Goal: Task Accomplishment & Management: Manage account settings

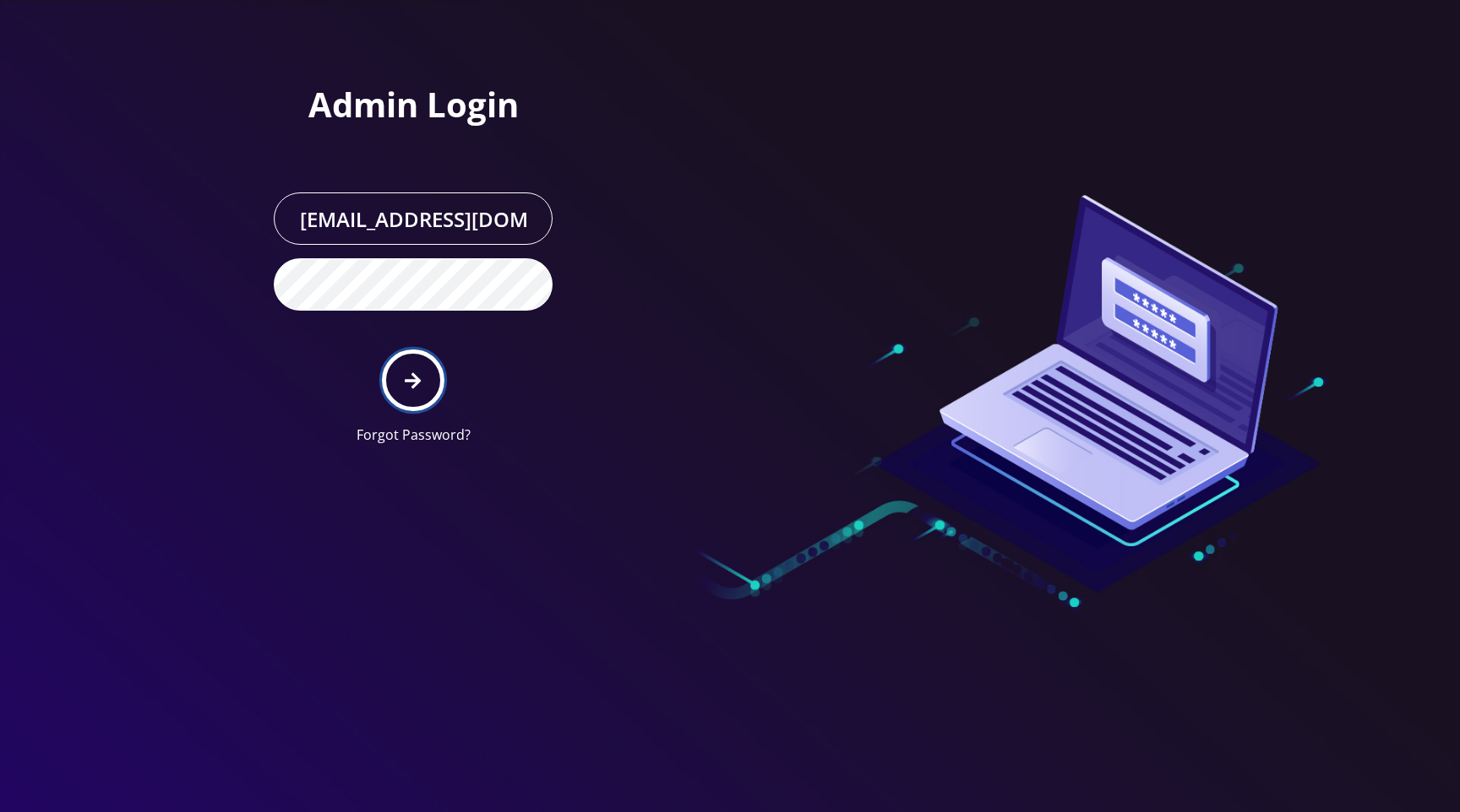
click at [425, 369] on button "submit" at bounding box center [412, 380] width 62 height 62
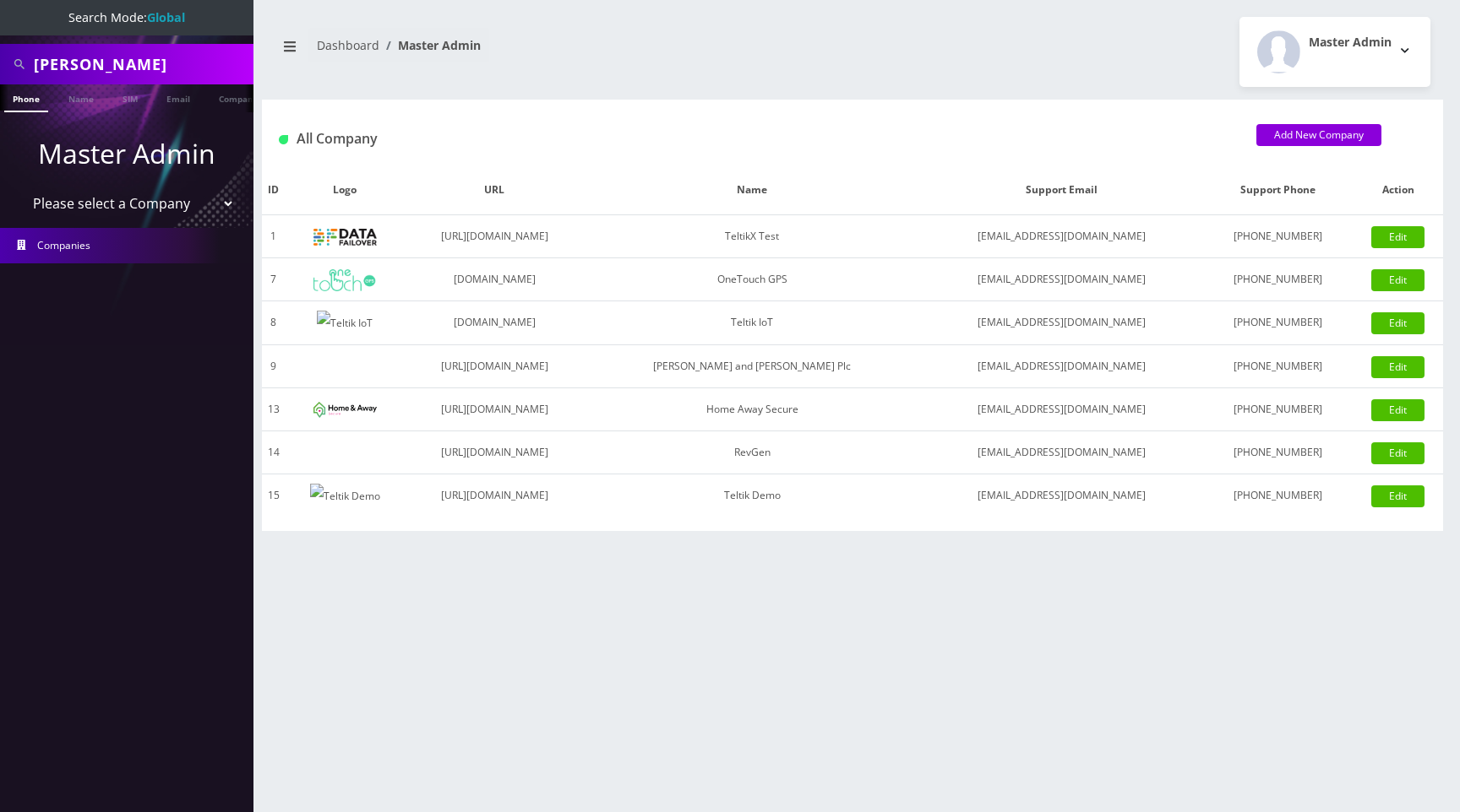
click at [144, 196] on select "Please select a Company TeltikX Test OneTouch GPS Teltik IoT Hale and Serrano P…" at bounding box center [127, 203] width 215 height 32
select select "1"
click at [20, 187] on select "Please select a Company TeltikX Test OneTouch GPS Teltik IoT Hale and Serrano P…" at bounding box center [127, 203] width 215 height 32
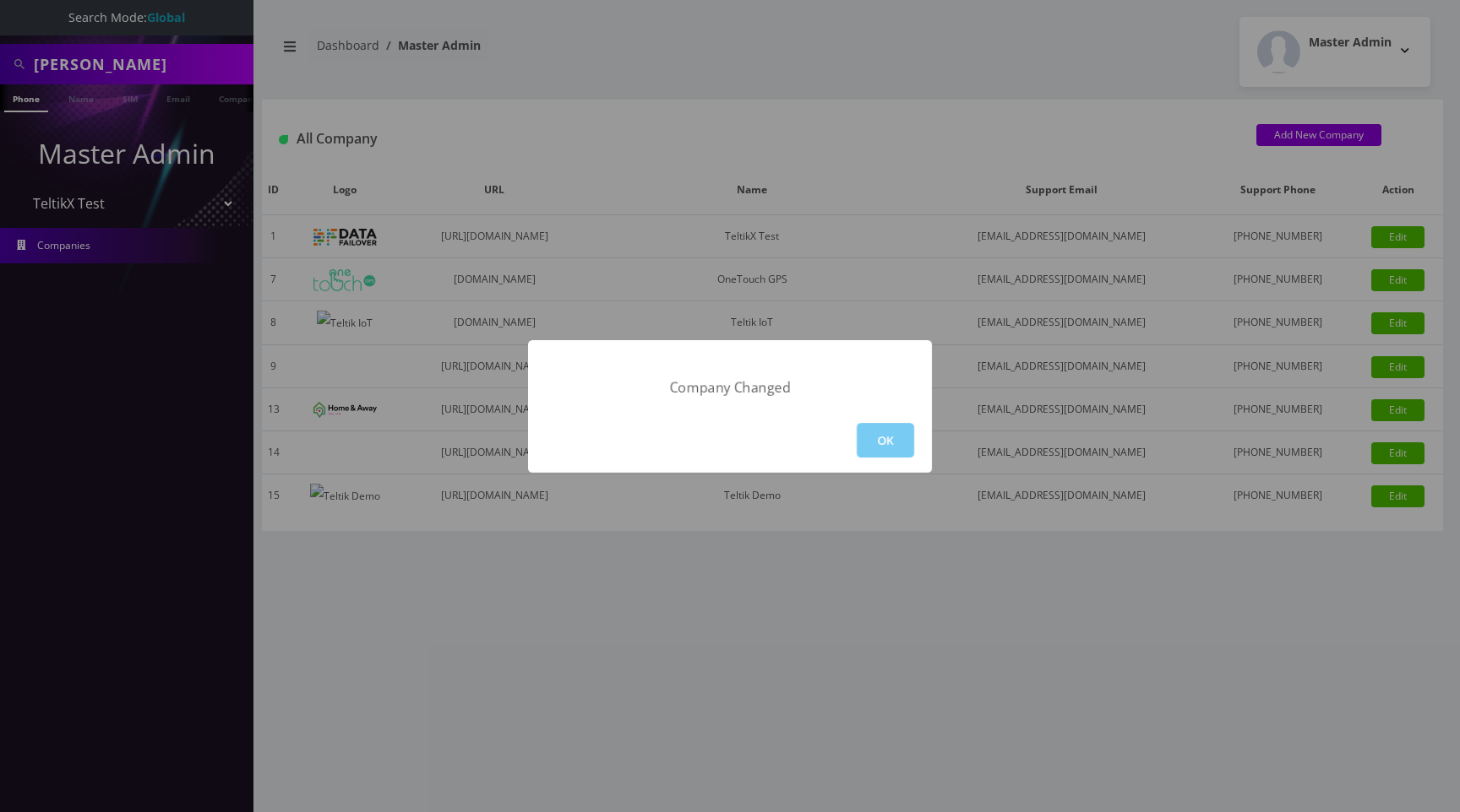
click at [883, 439] on button "OK" at bounding box center [885, 440] width 57 height 35
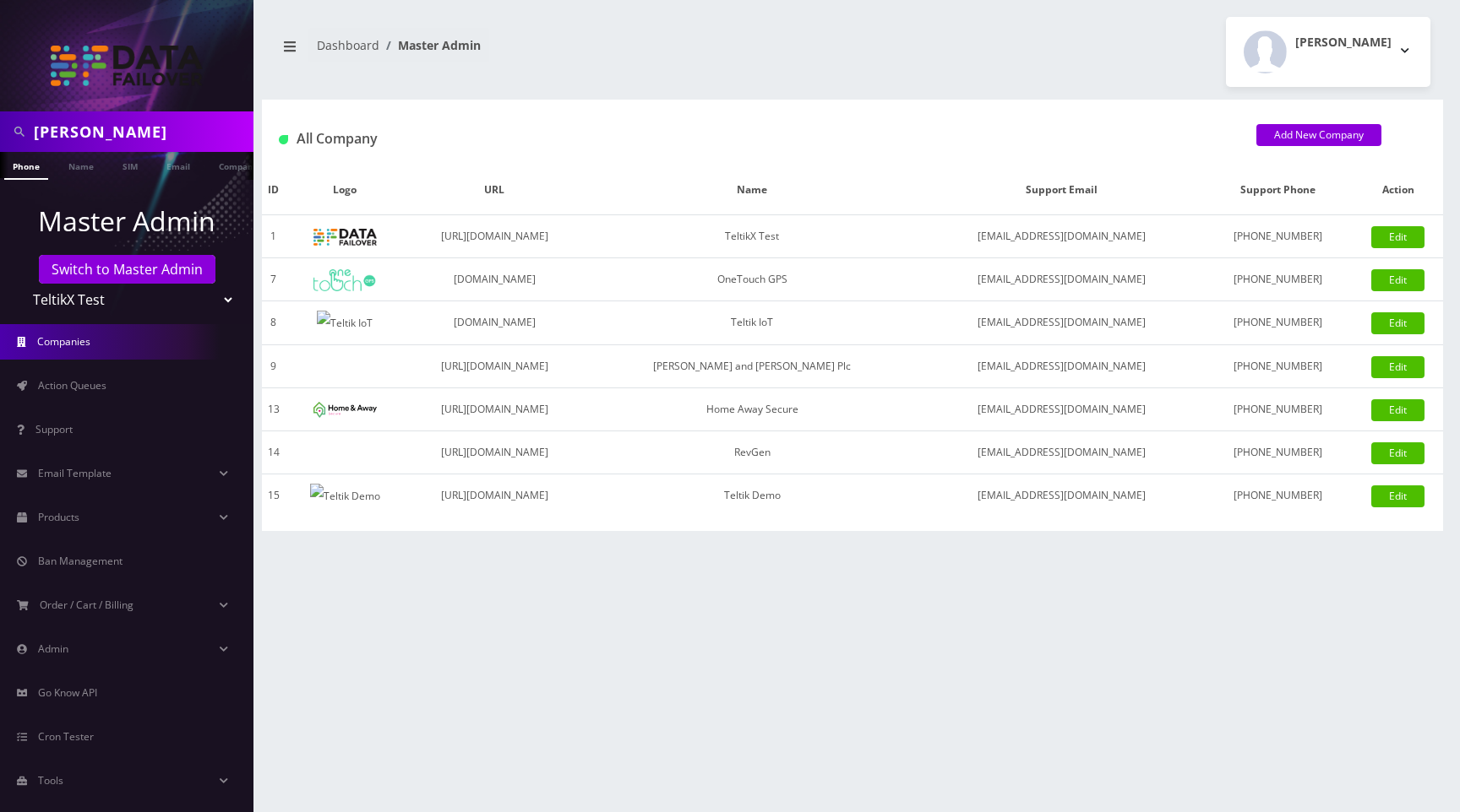
scroll to position [0, 8]
click at [69, 171] on link "Name" at bounding box center [73, 166] width 42 height 28
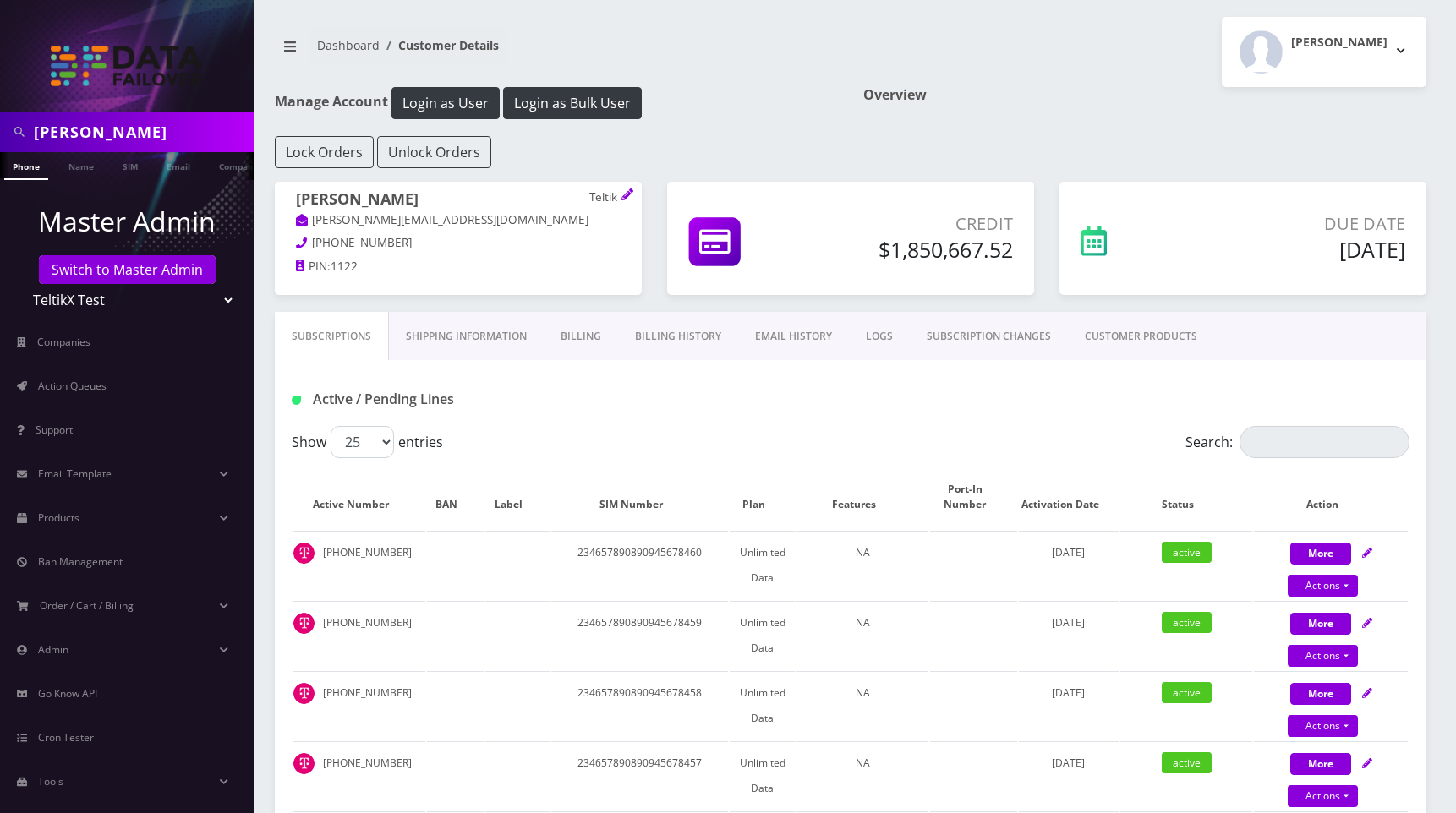
click at [591, 332] on link "Billing" at bounding box center [580, 336] width 74 height 49
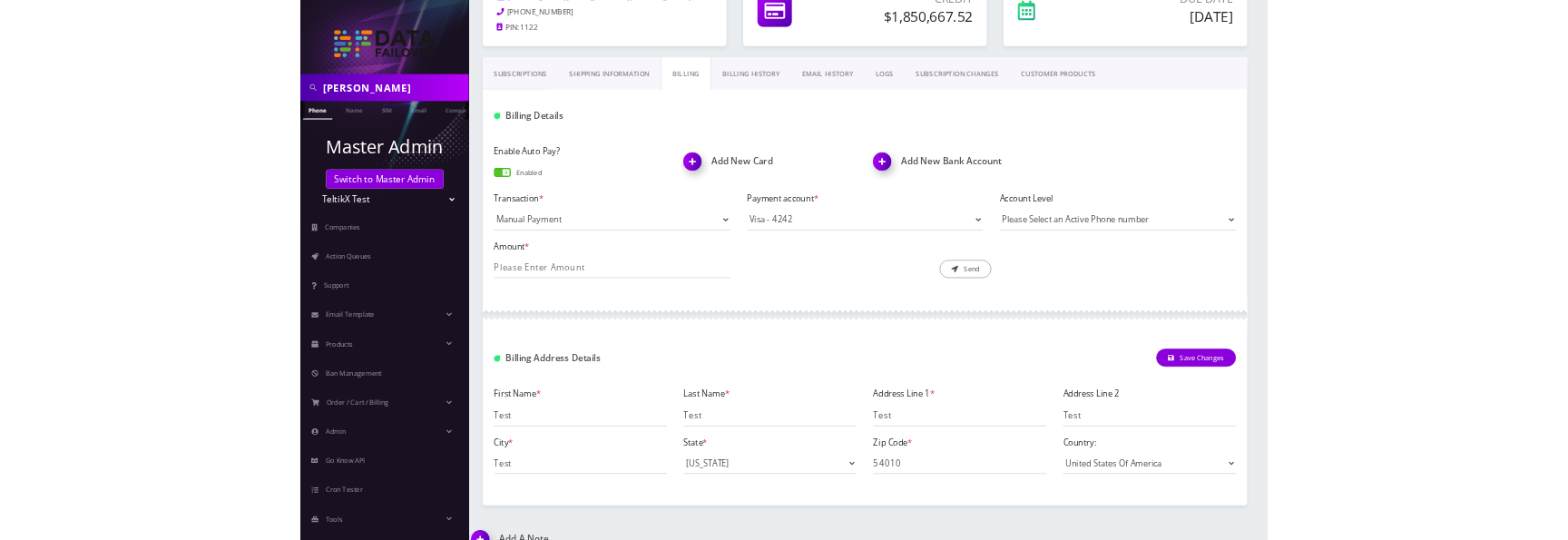
scroll to position [253, 0]
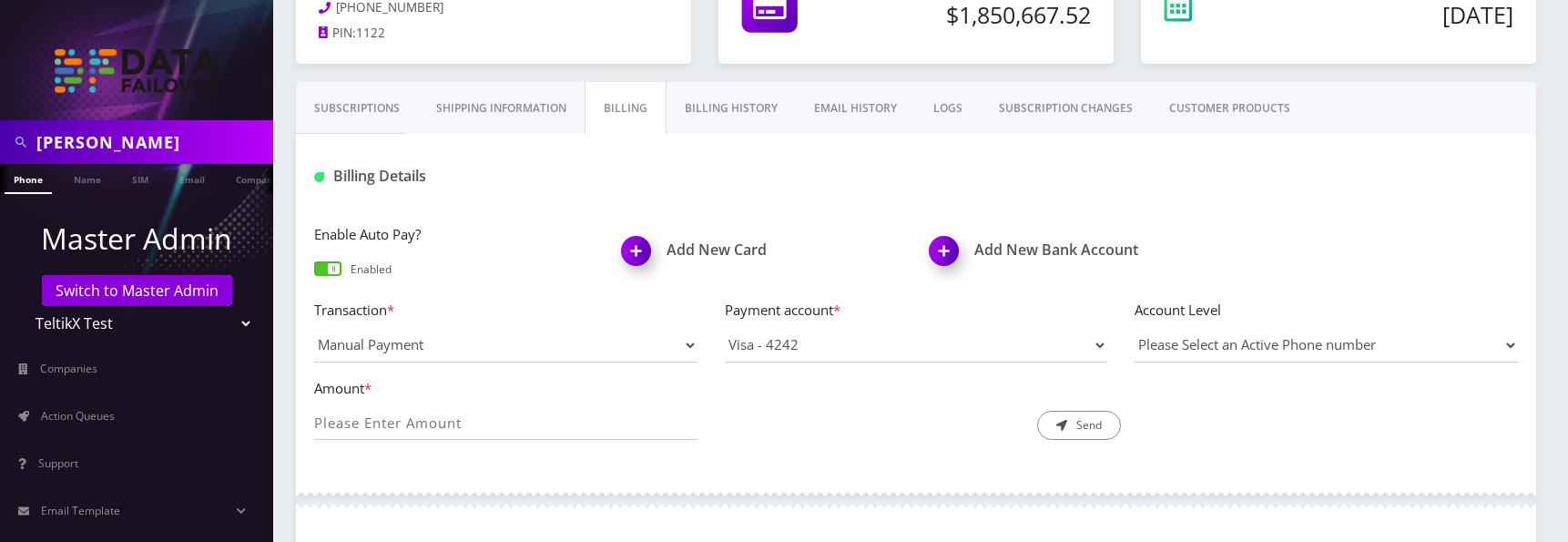
click at [630, 249] on img at bounding box center [640, 258] width 54 height 54
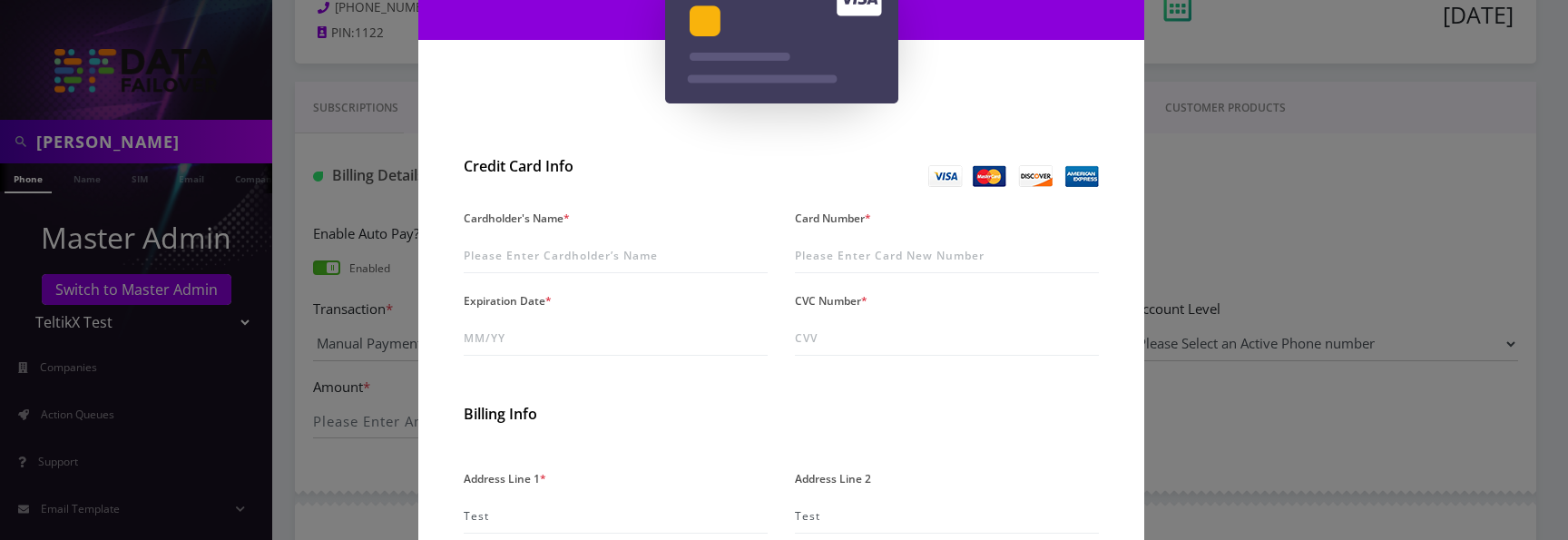
scroll to position [222, 0]
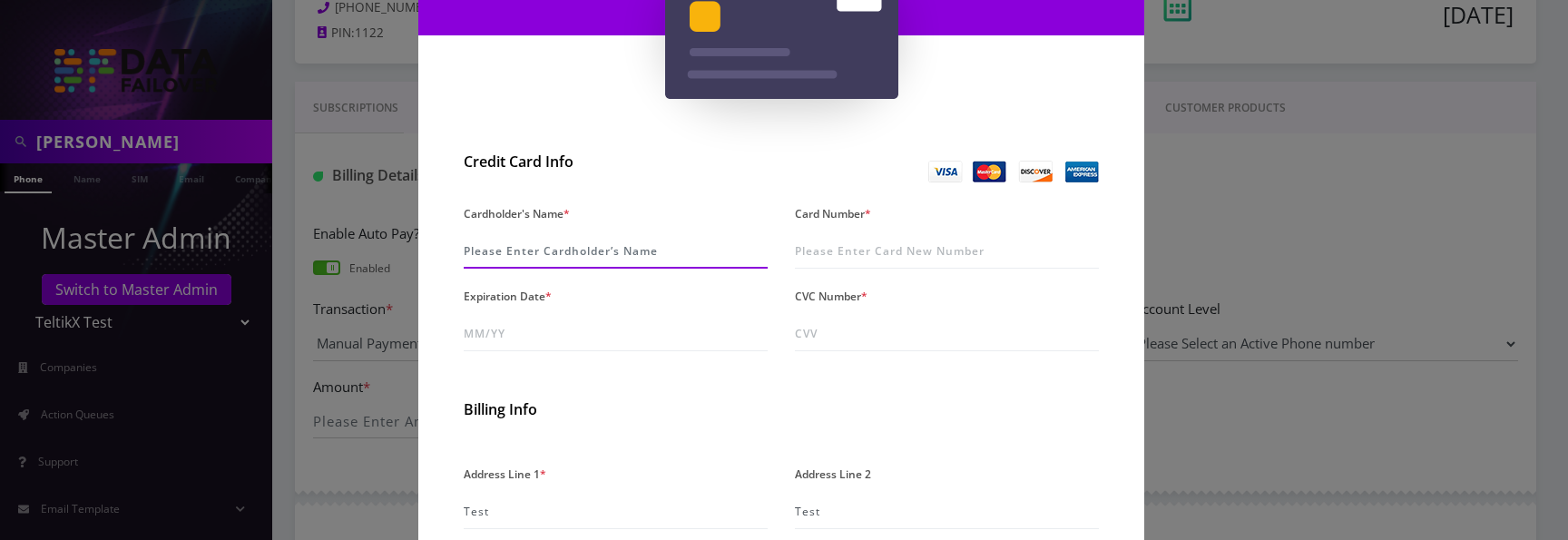
click at [516, 249] on input "Cardholder's Name *" at bounding box center [616, 251] width 304 height 35
type input "P Shrestha"
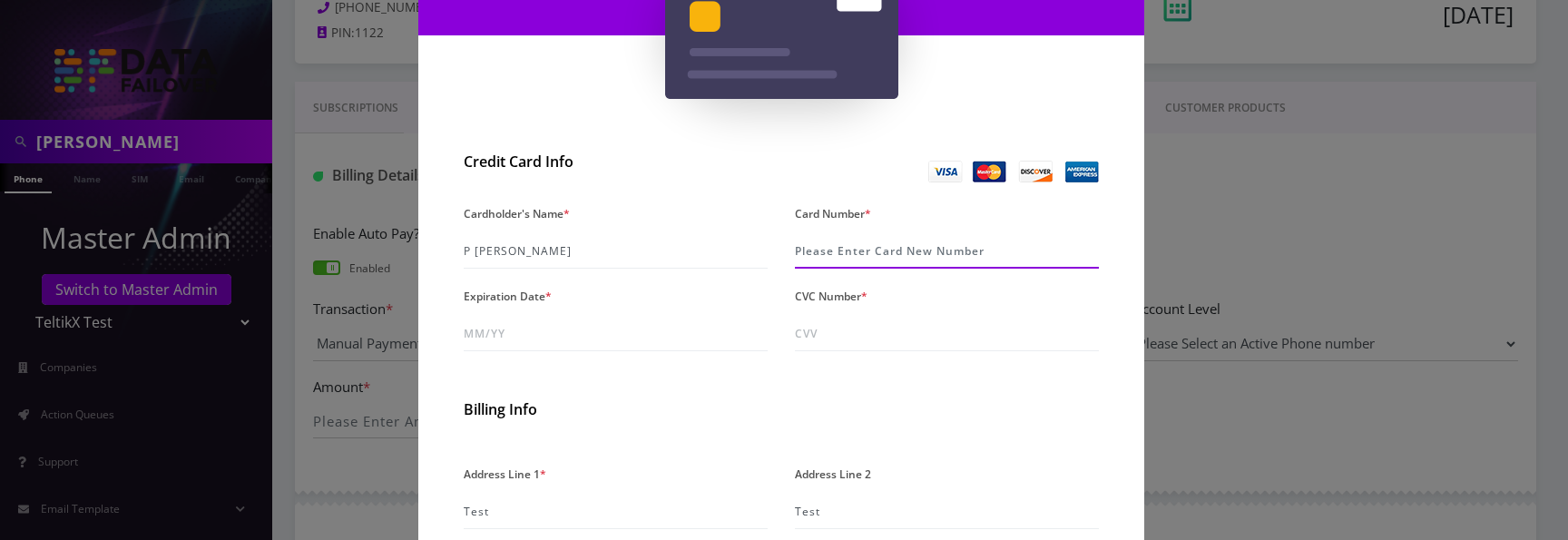
paste input "[CREDIT_CARD_NUMBER]"
type input "[CREDIT_CARD_NUMBER]"
click at [521, 322] on input "Expiration Date *" at bounding box center [616, 334] width 304 height 35
type input "09/26"
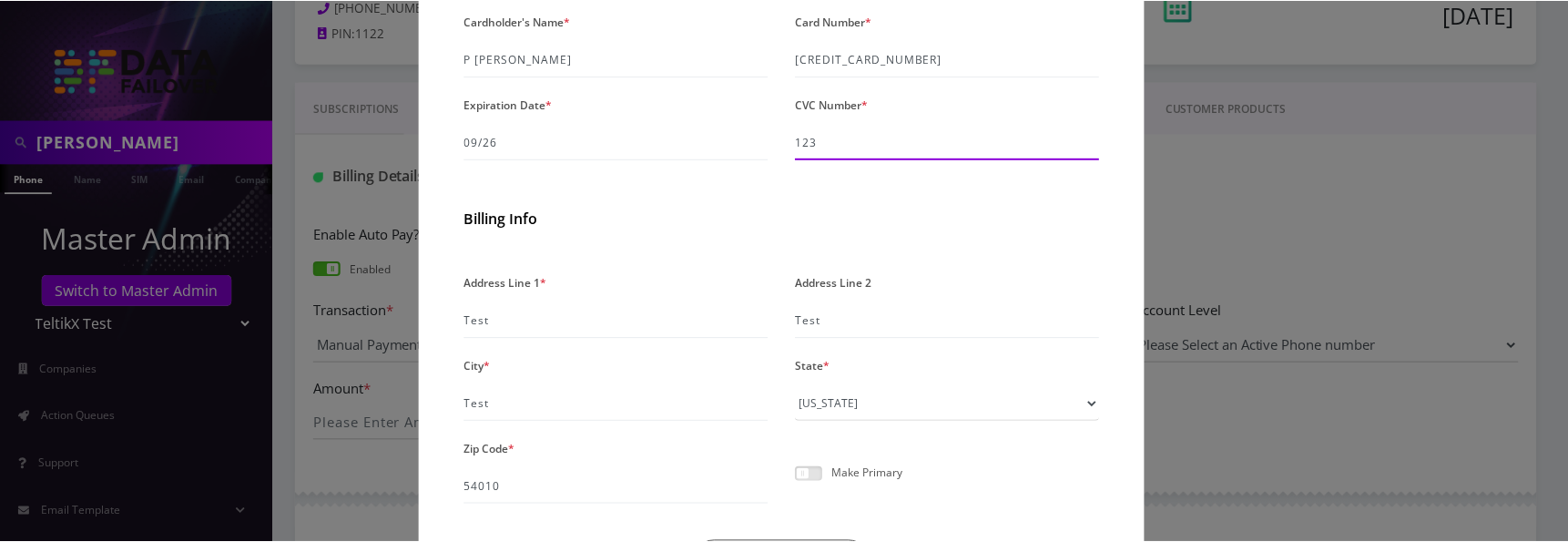
scroll to position [546, 0]
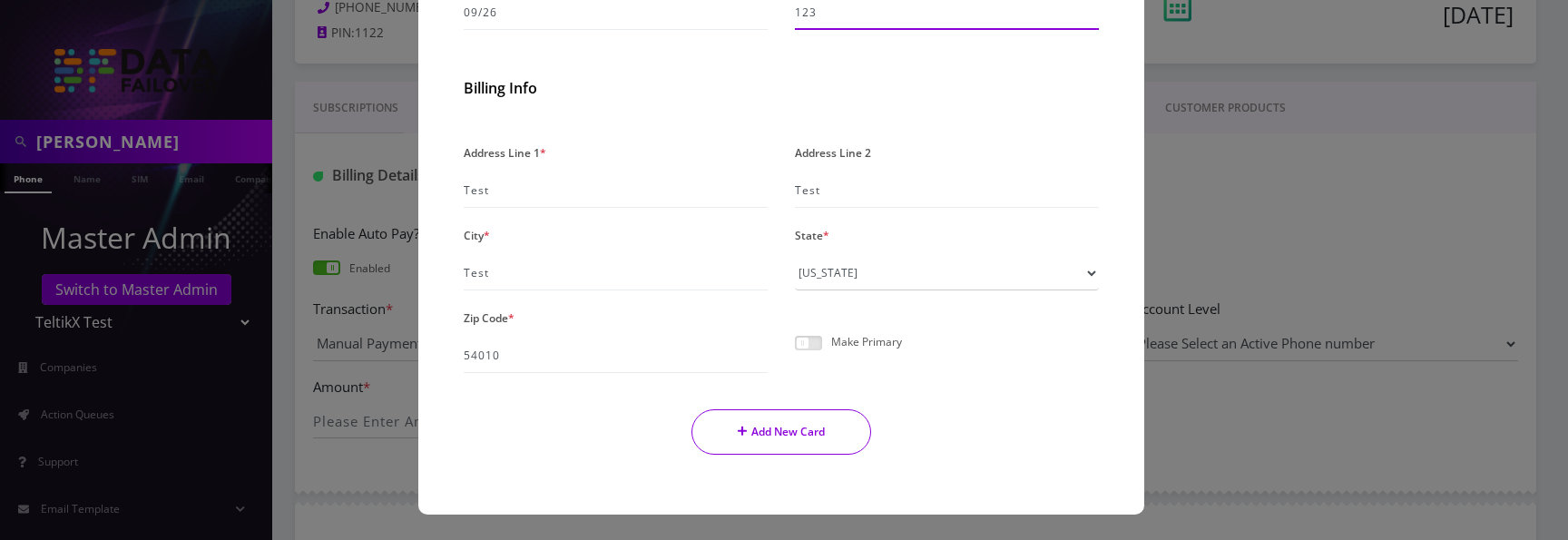
type input "123"
click at [811, 440] on button "Add New Card" at bounding box center [782, 431] width 181 height 45
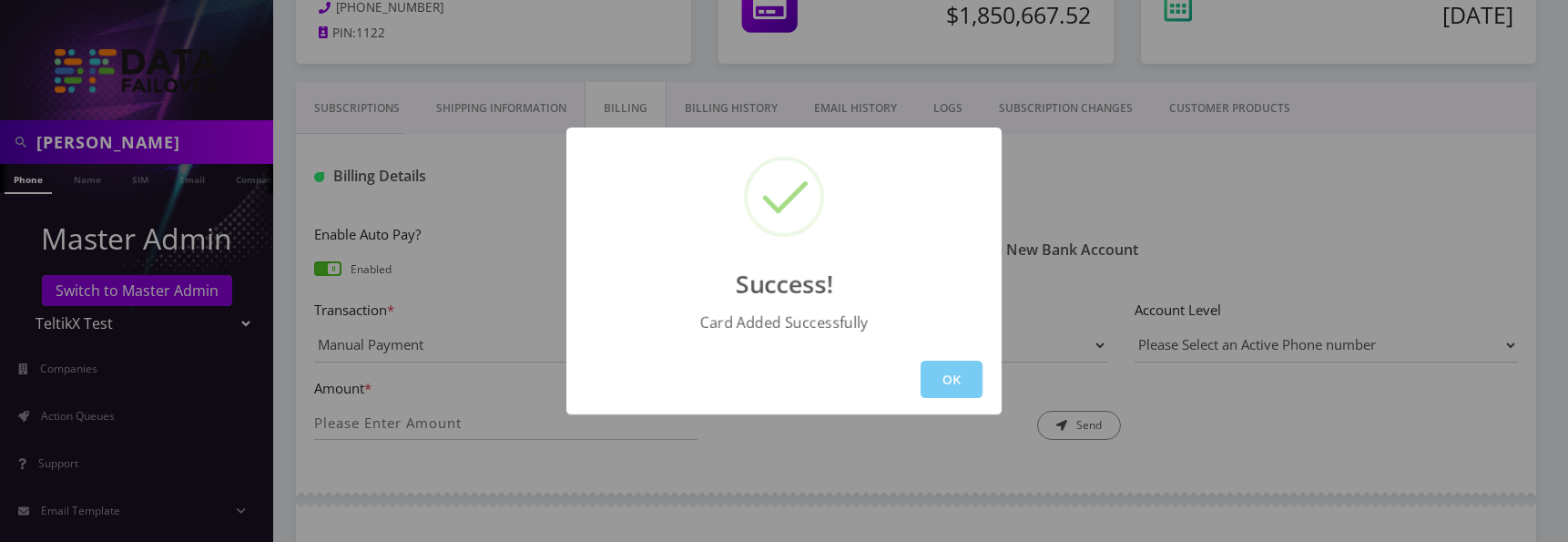
click at [954, 384] on button "OK" at bounding box center [951, 379] width 62 height 38
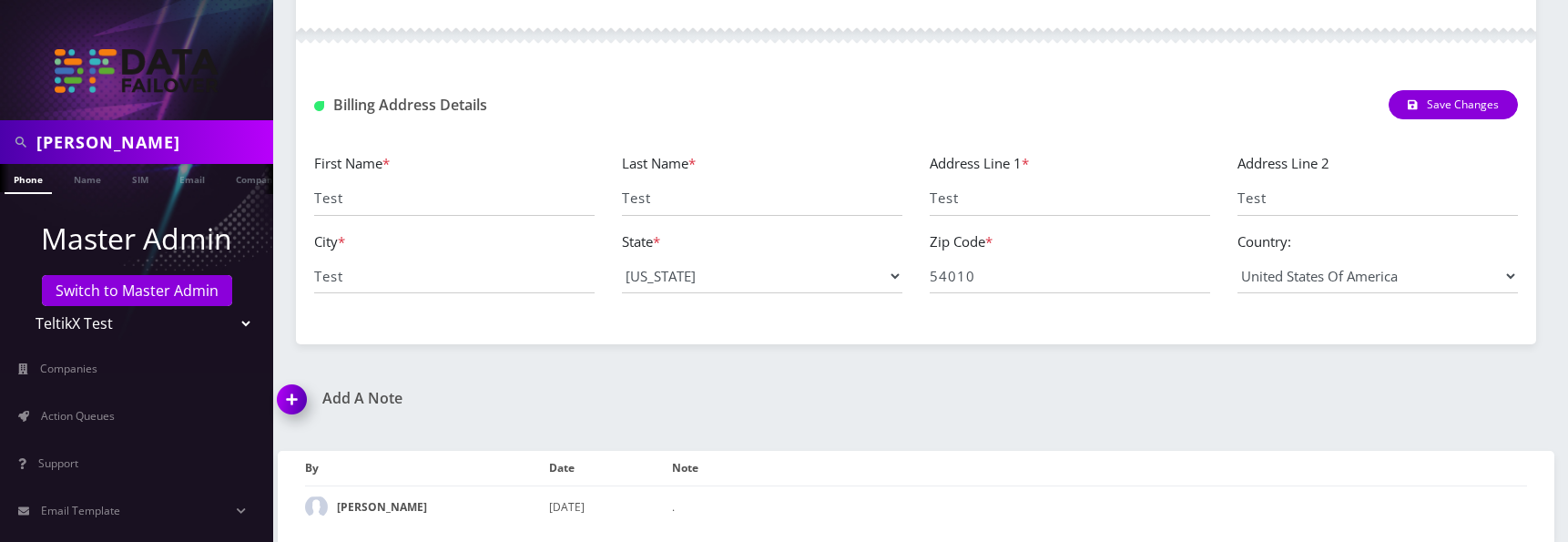
scroll to position [0, 0]
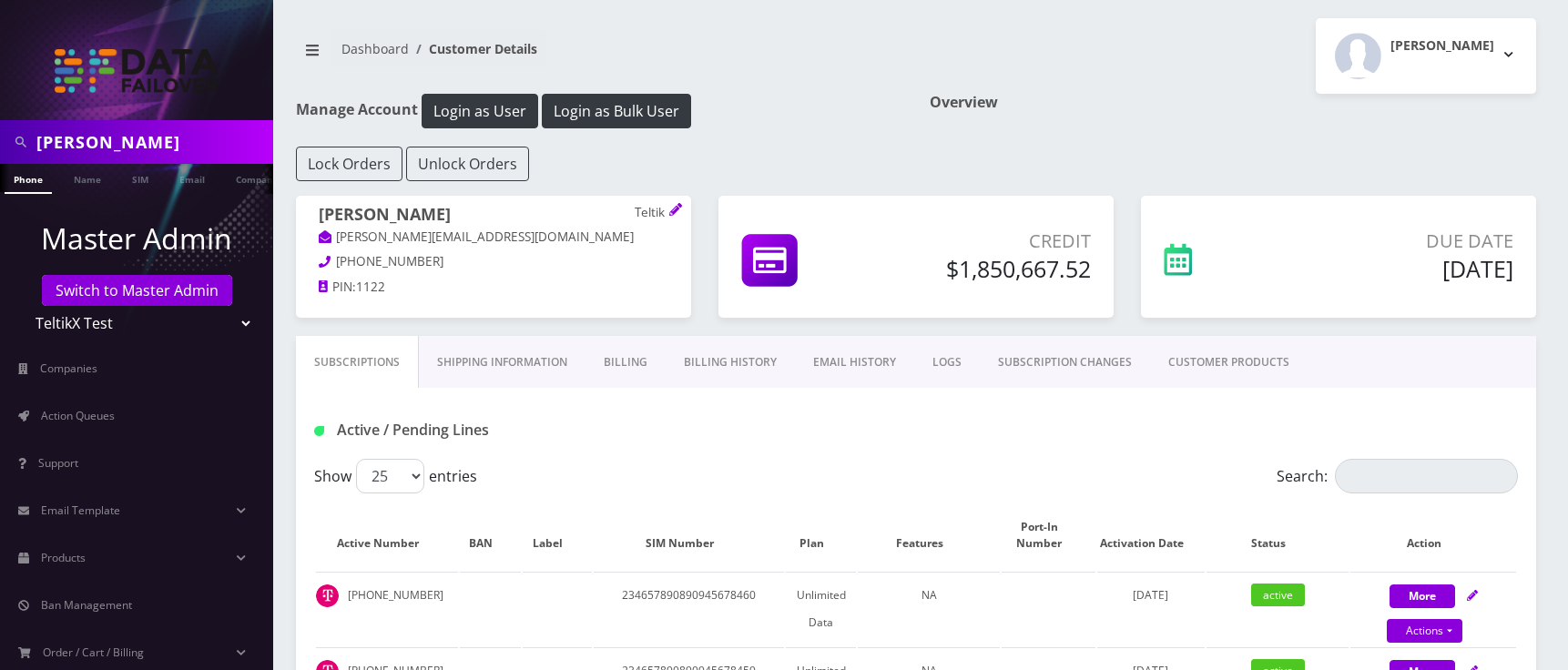
click at [624, 358] on link "Billing" at bounding box center [625, 362] width 80 height 53
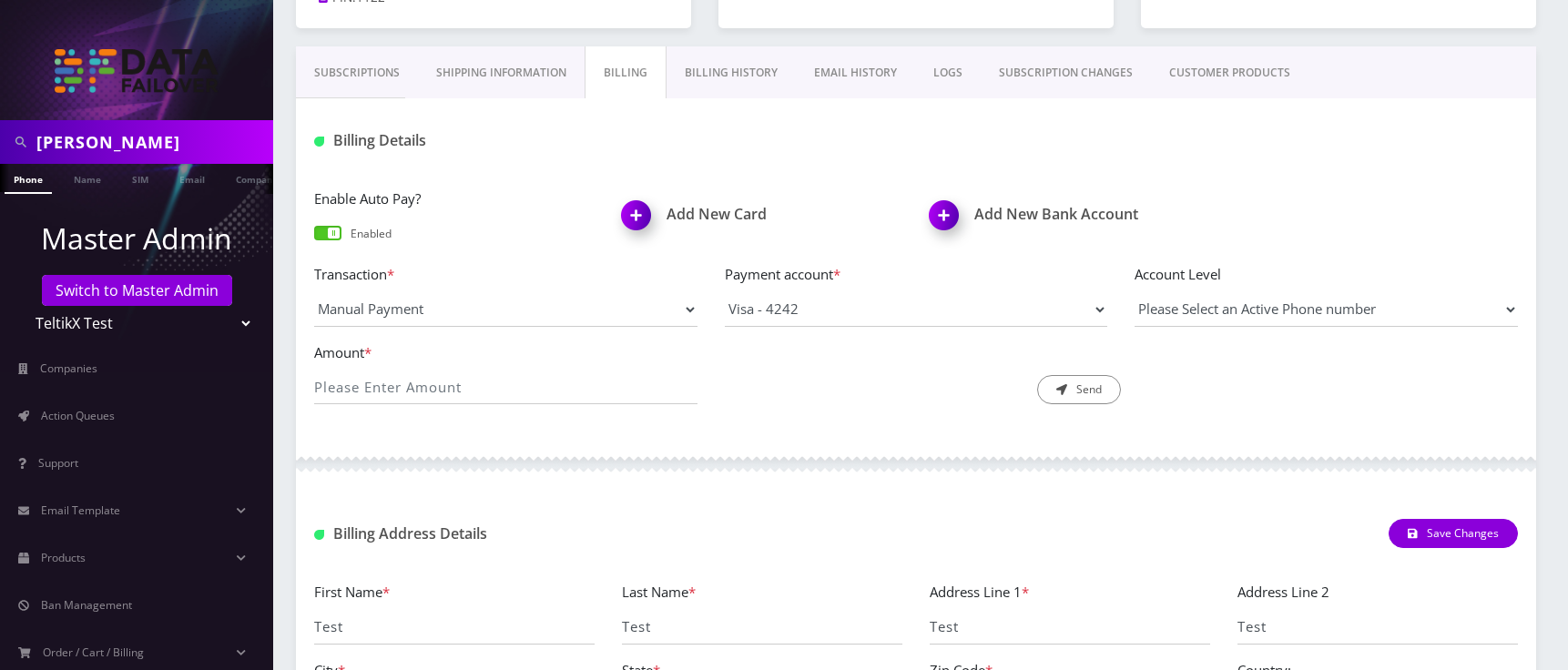
scroll to position [162, 0]
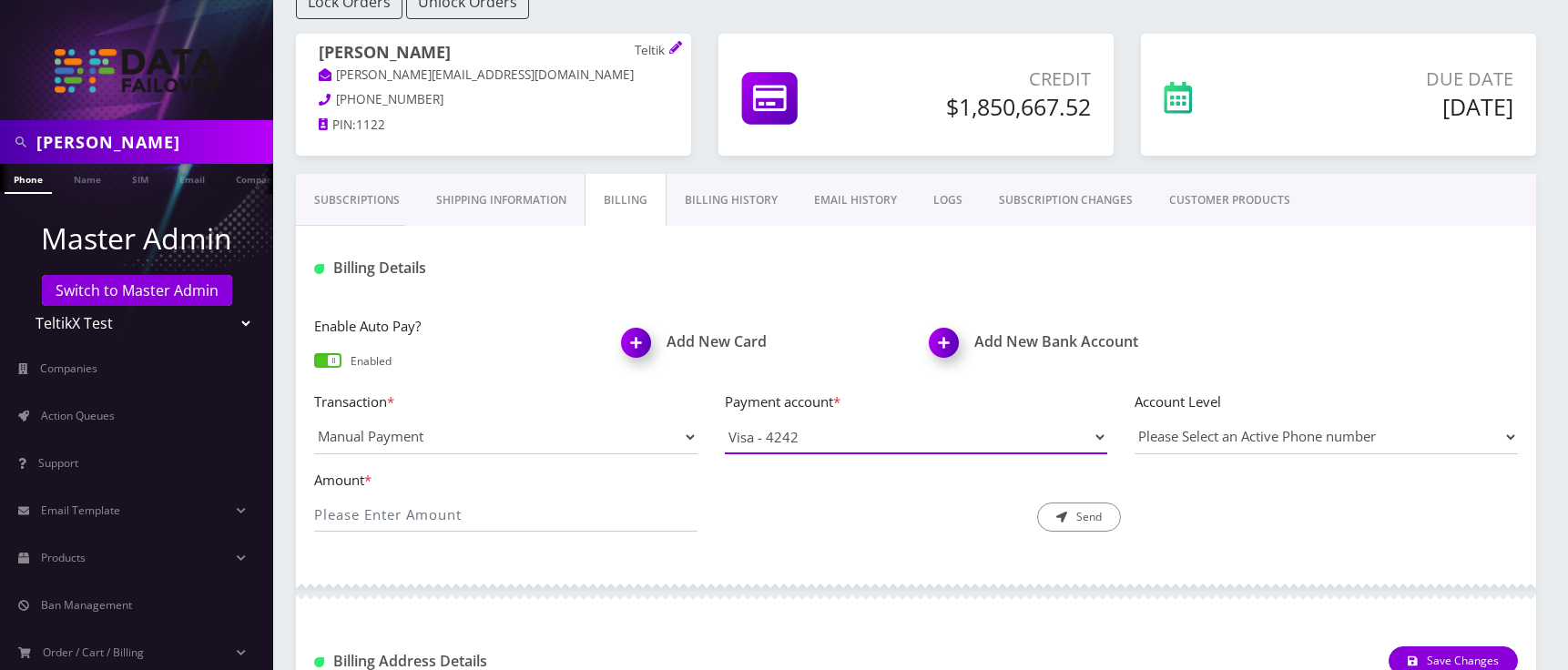
click at [794, 438] on select "Visa - 4242 Visa - 4242 Visa - 4242 Visa - 2223 074000010 - 2333" at bounding box center [916, 437] width 383 height 35
click at [811, 438] on select "Visa - 4242 Visa - 4242 Visa - 4242 Visa - 2223 074000010 - 2333" at bounding box center [916, 437] width 383 height 35
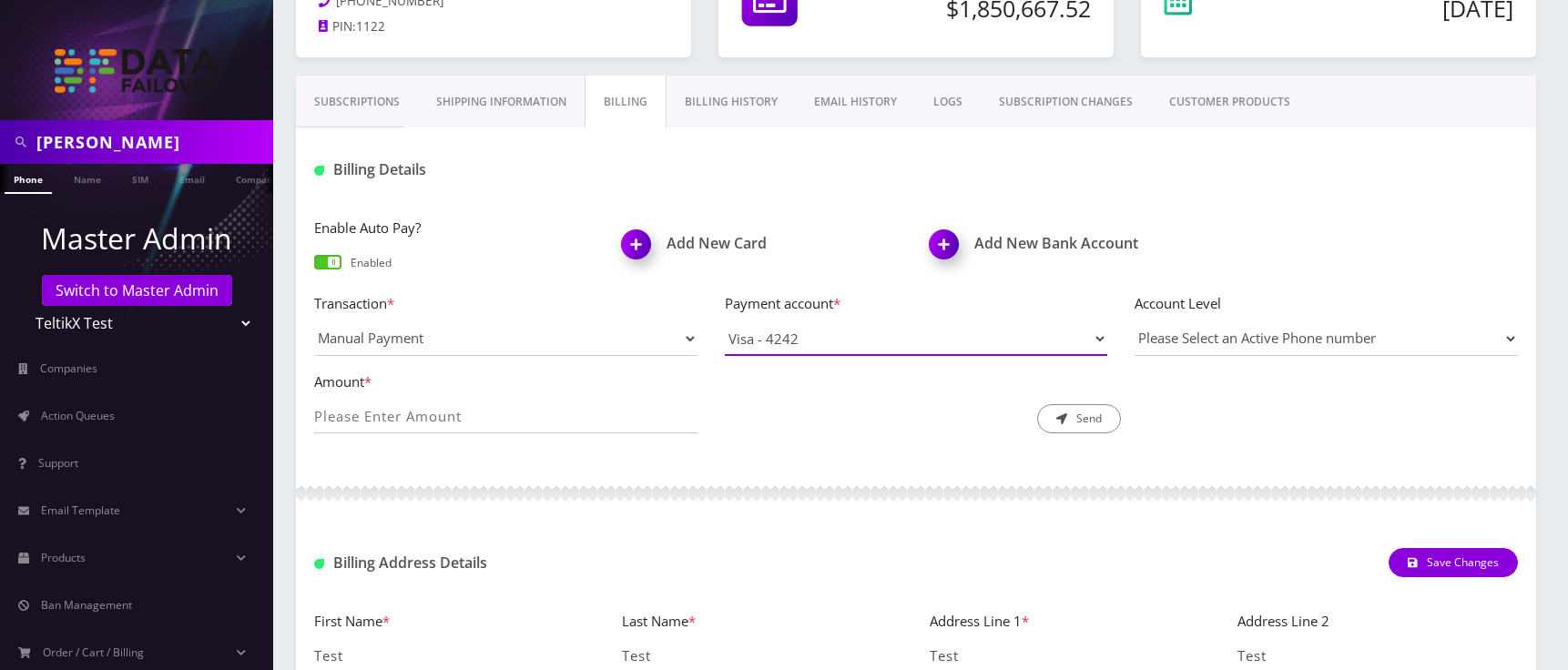
scroll to position [280, 0]
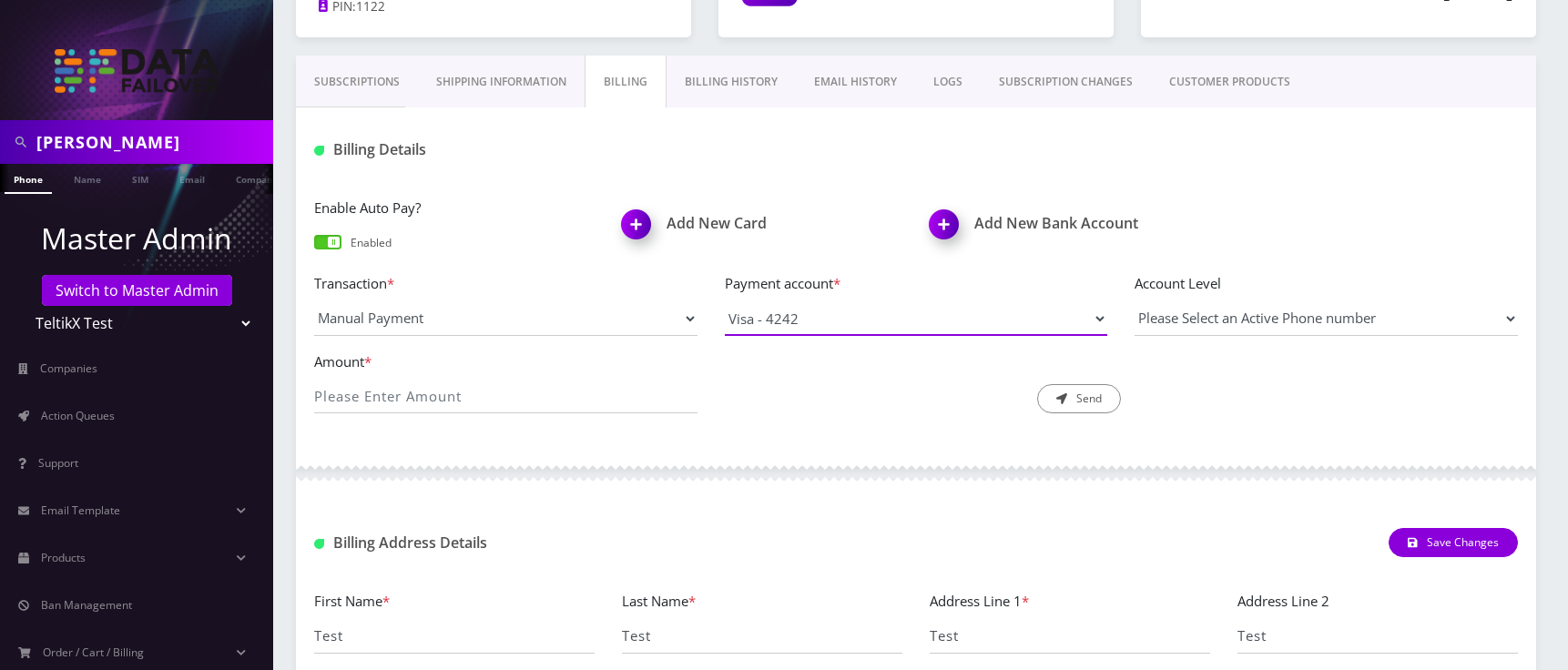
click at [770, 318] on select "Visa - 4242 Visa - 4242 Visa - 4242 Visa - 2223 074000010 - 2333" at bounding box center [916, 319] width 383 height 35
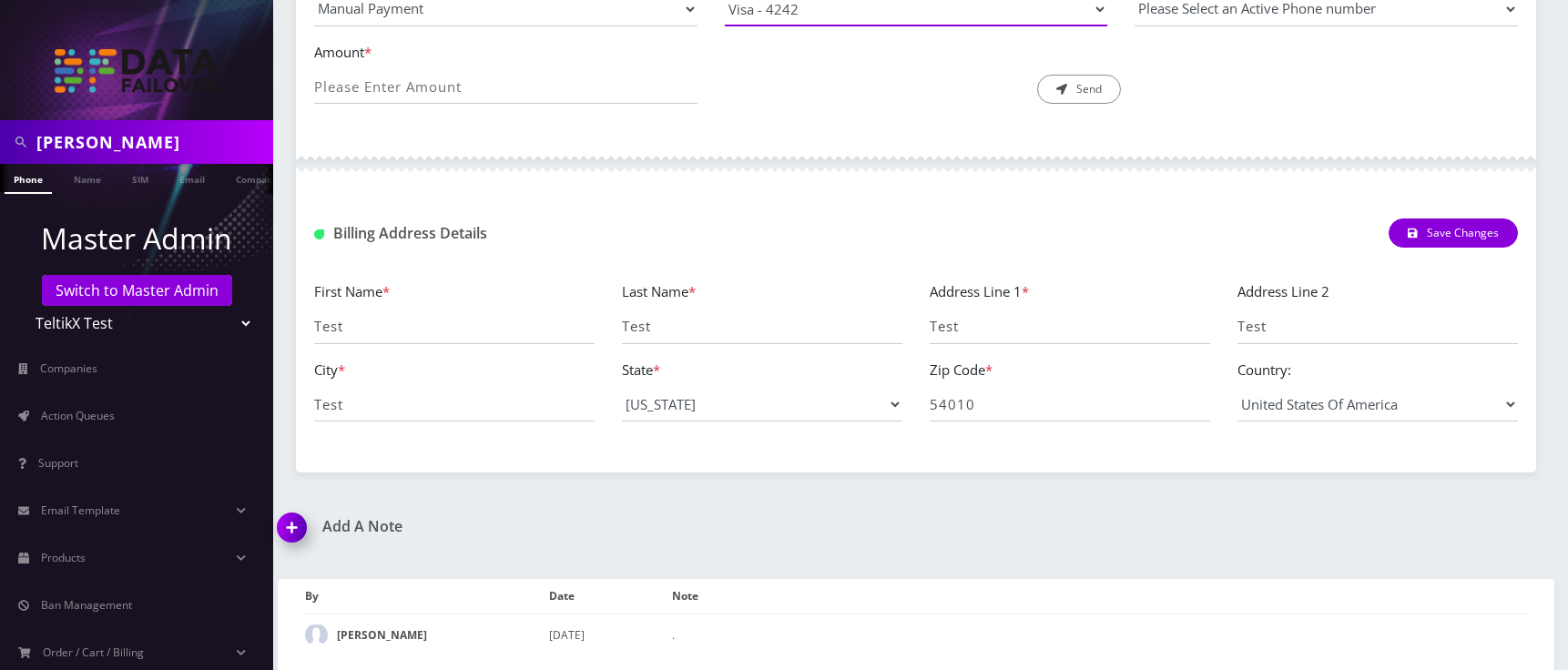
scroll to position [0, 0]
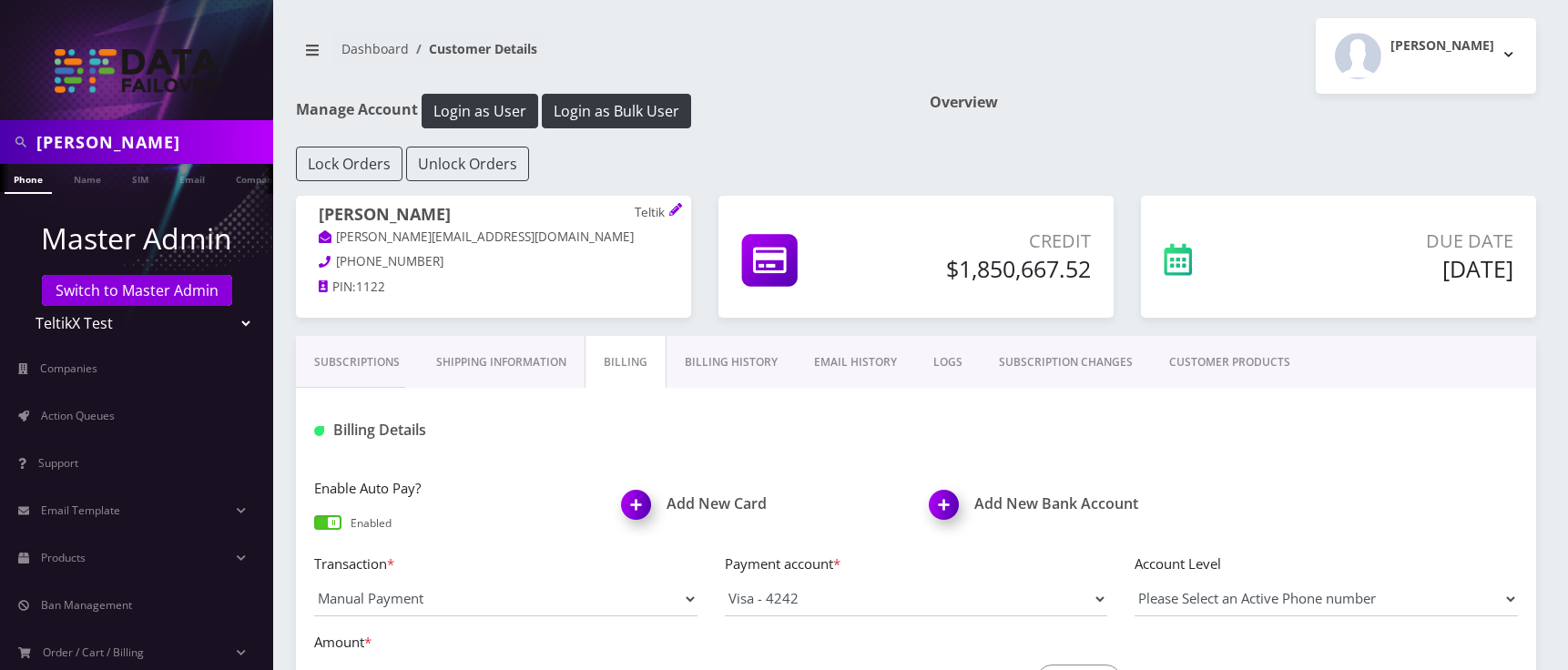
click at [464, 359] on link "Shipping Information" at bounding box center [501, 362] width 167 height 53
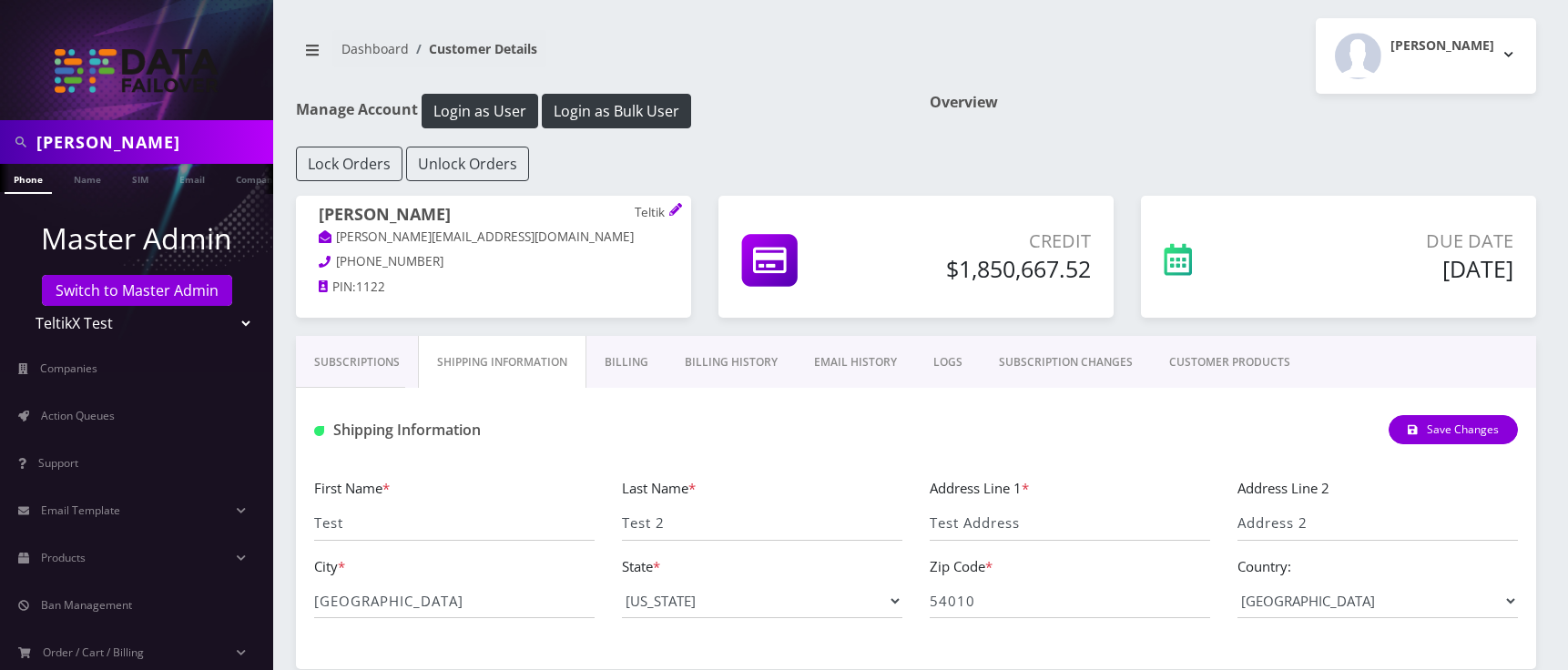
click at [338, 376] on link "Subscriptions" at bounding box center [356, 362] width 122 height 53
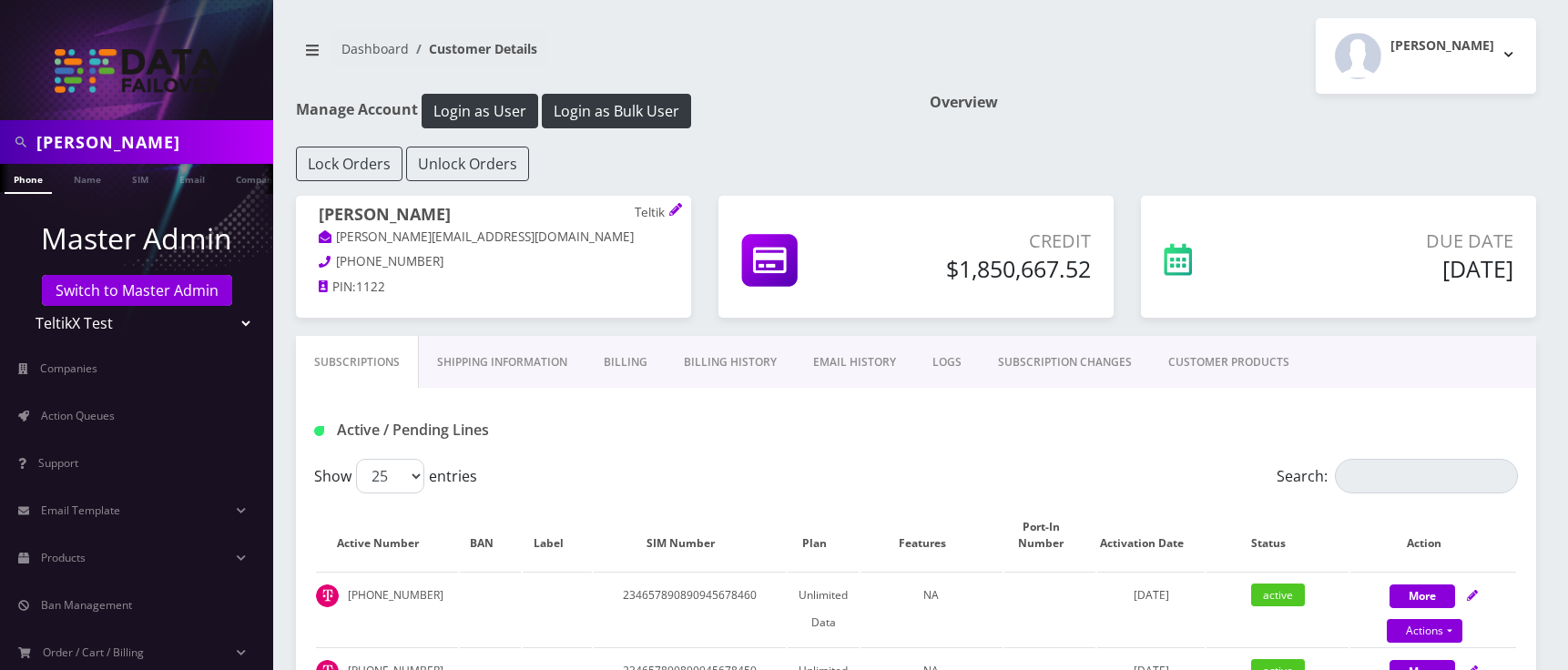
click at [840, 358] on link "EMAIL HISTORY" at bounding box center [854, 362] width 120 height 53
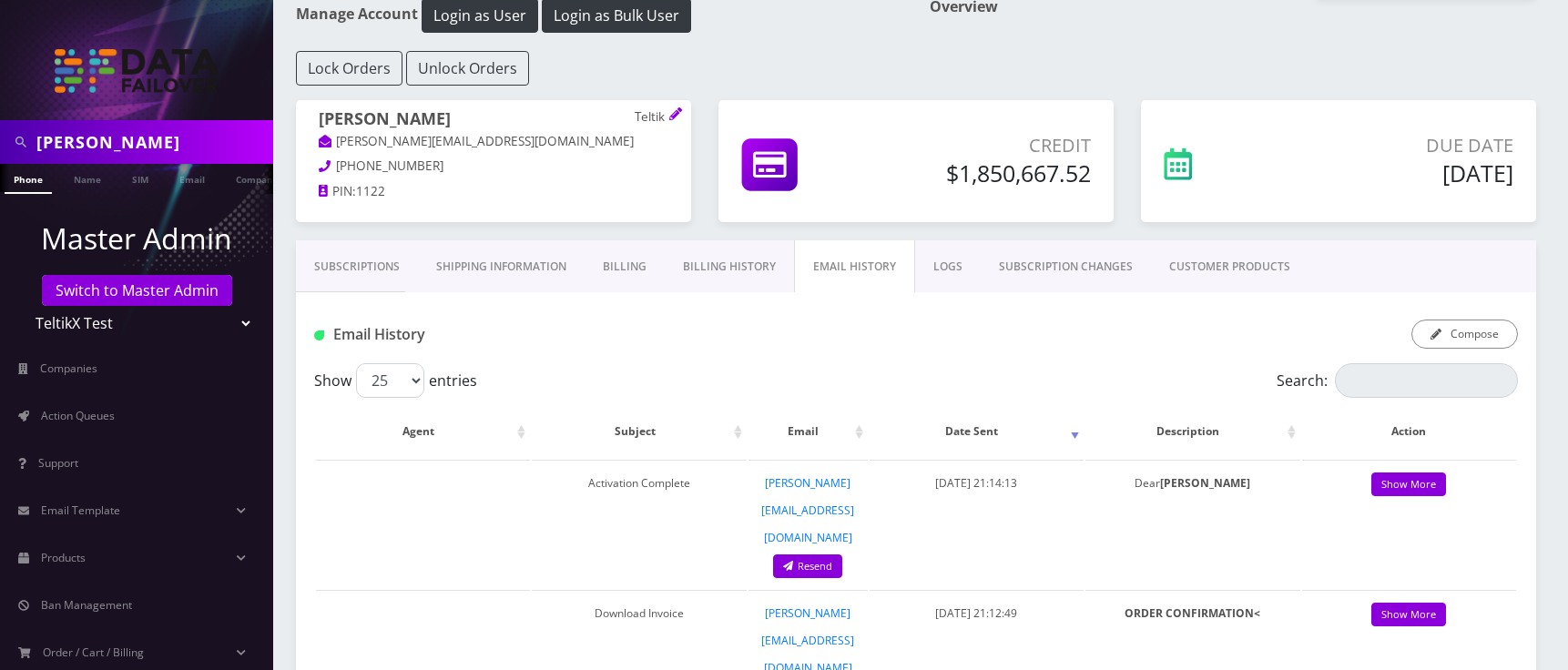
scroll to position [95, 0]
click at [722, 248] on link "Billing History" at bounding box center [729, 267] width 129 height 53
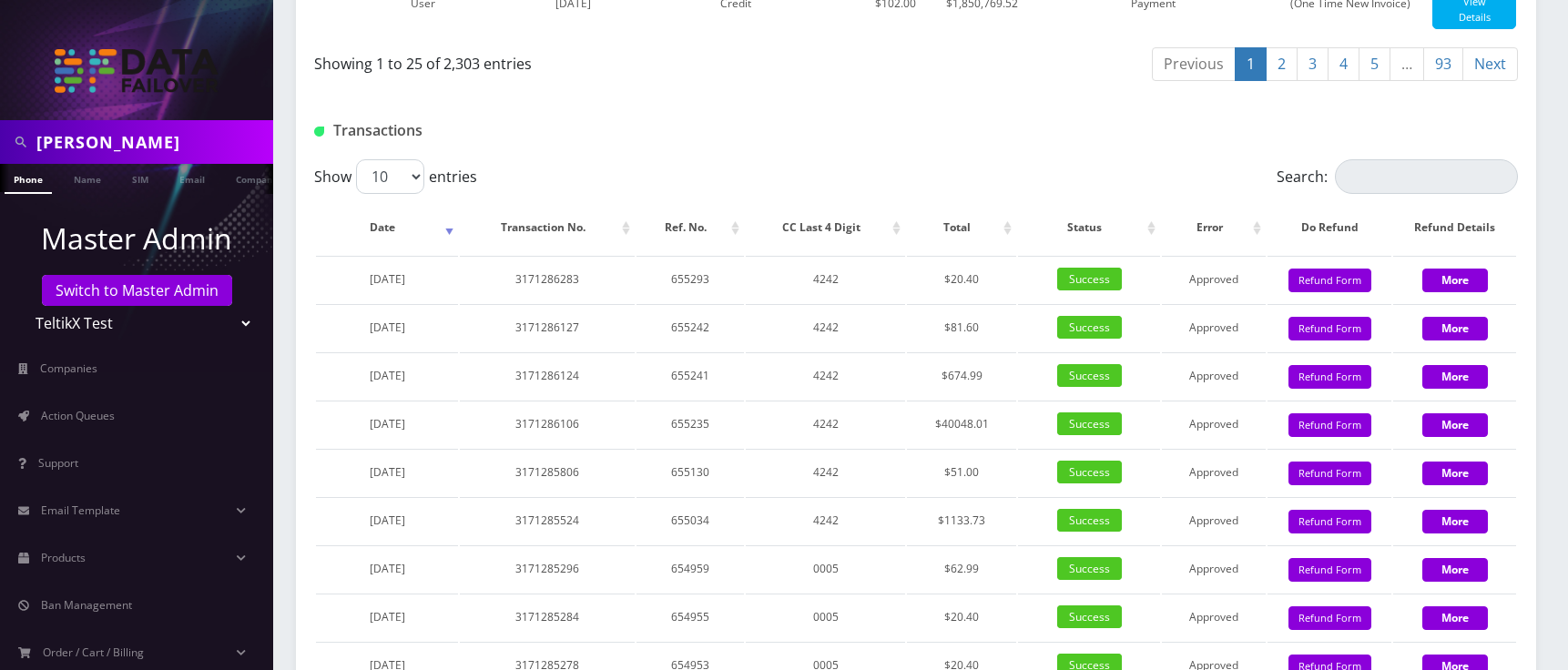
scroll to position [2035, 0]
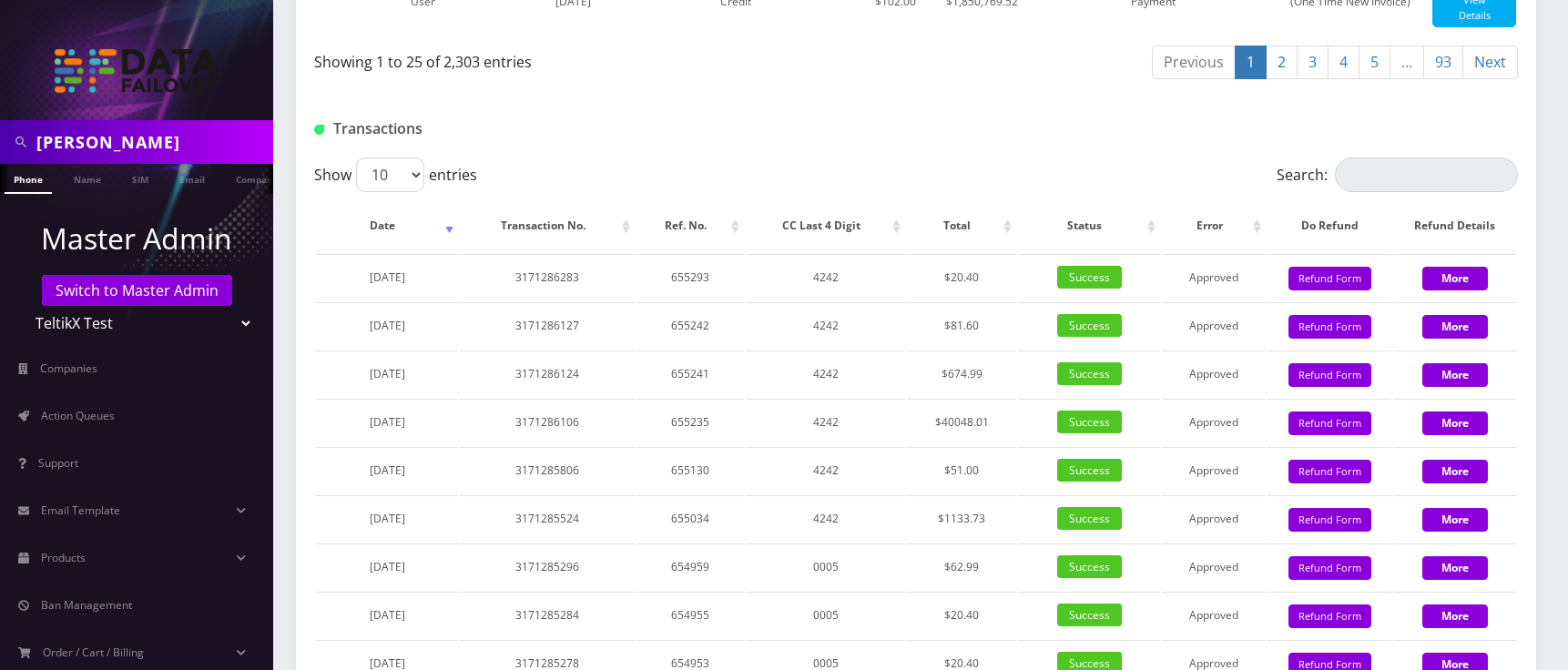
click at [1284, 79] on link "2" at bounding box center [1281, 62] width 32 height 34
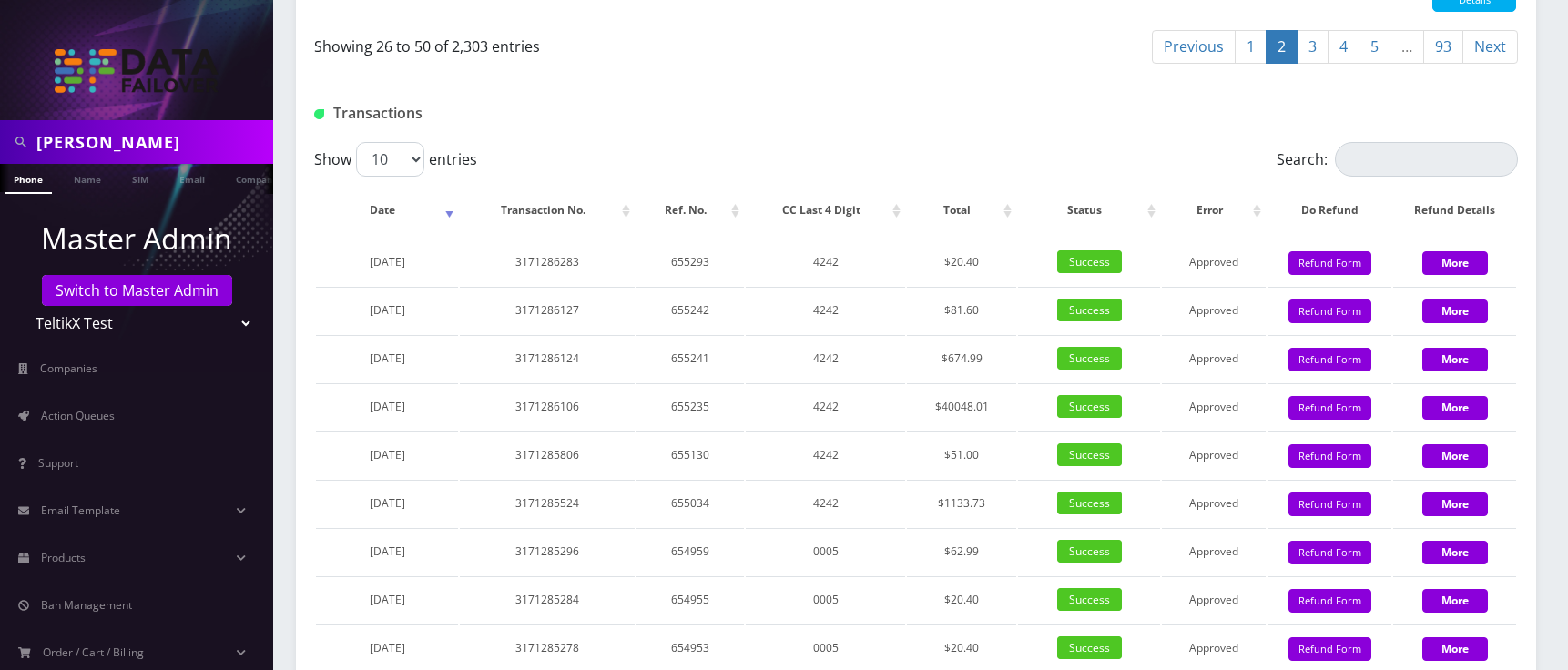
click at [1317, 64] on link "3" at bounding box center [1312, 46] width 32 height 34
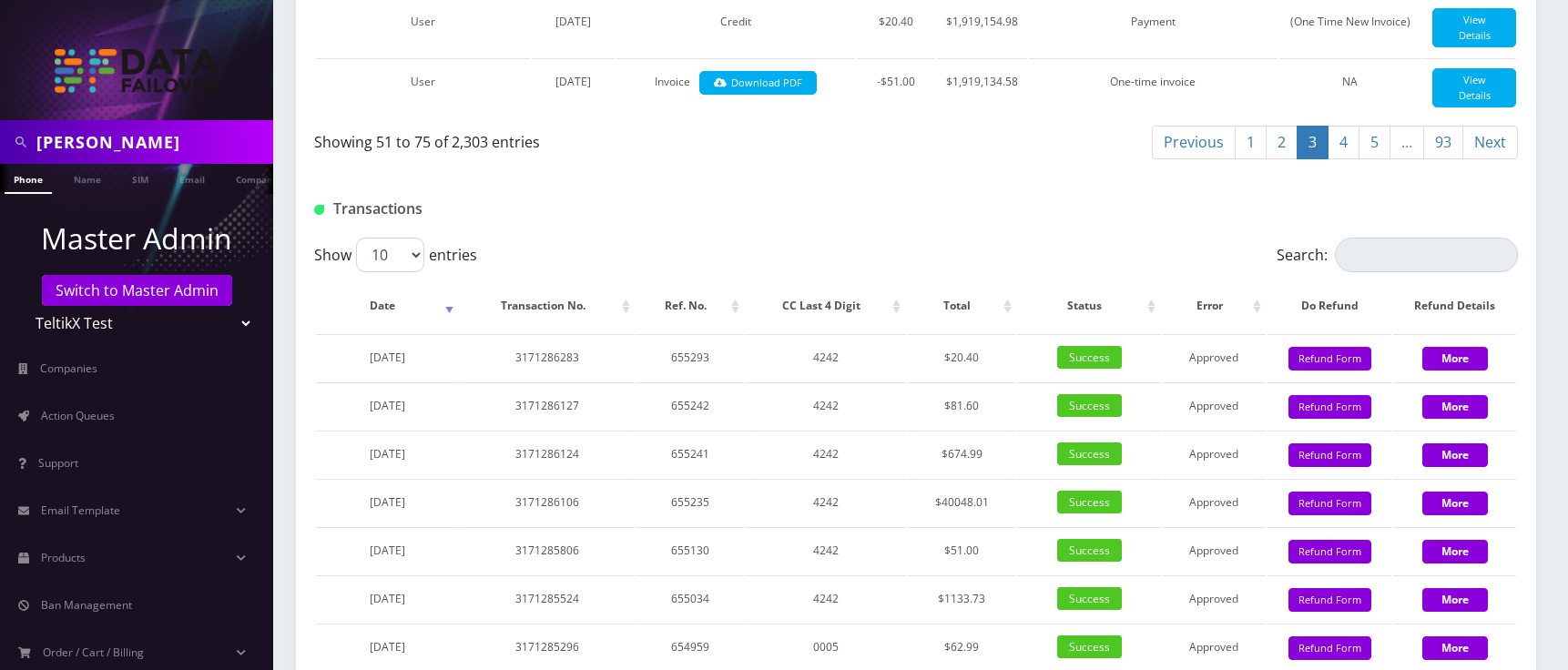
scroll to position [1979, 0]
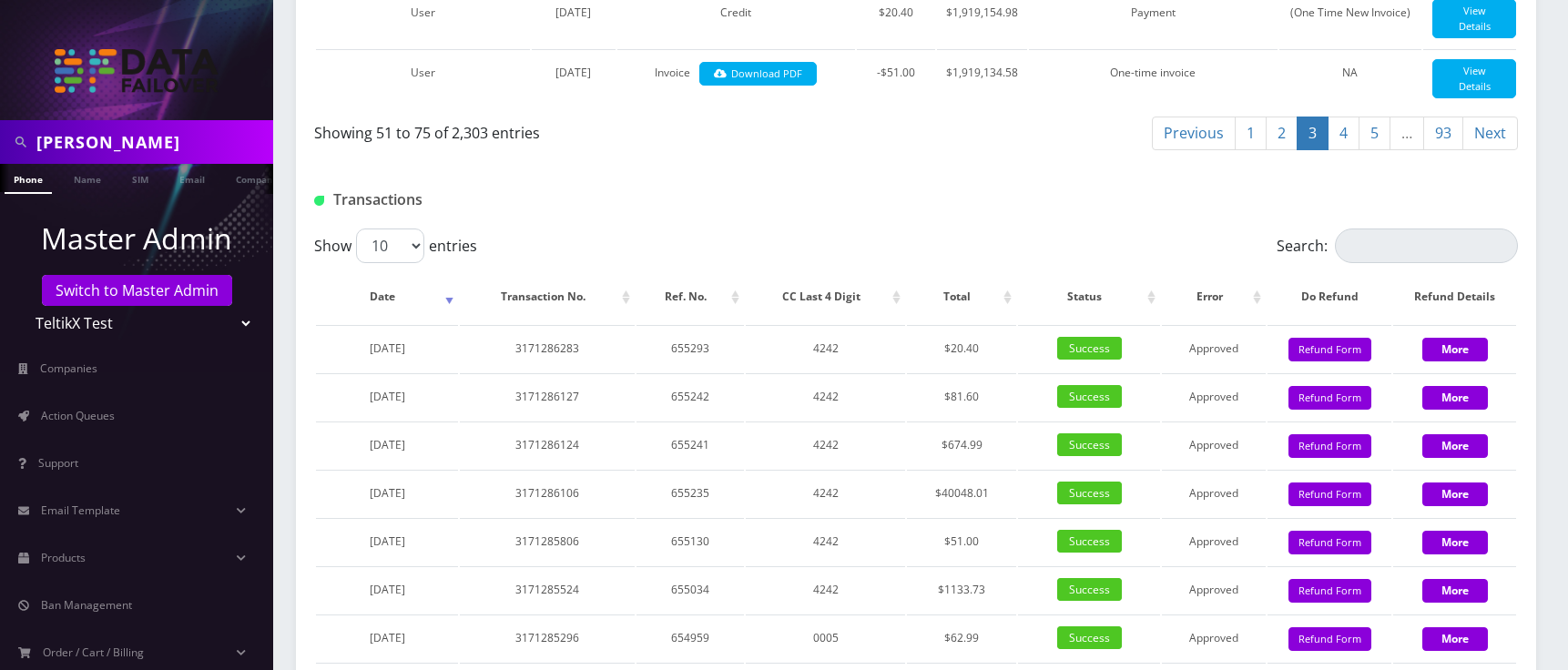
click at [1372, 151] on link "5" at bounding box center [1374, 133] width 32 height 34
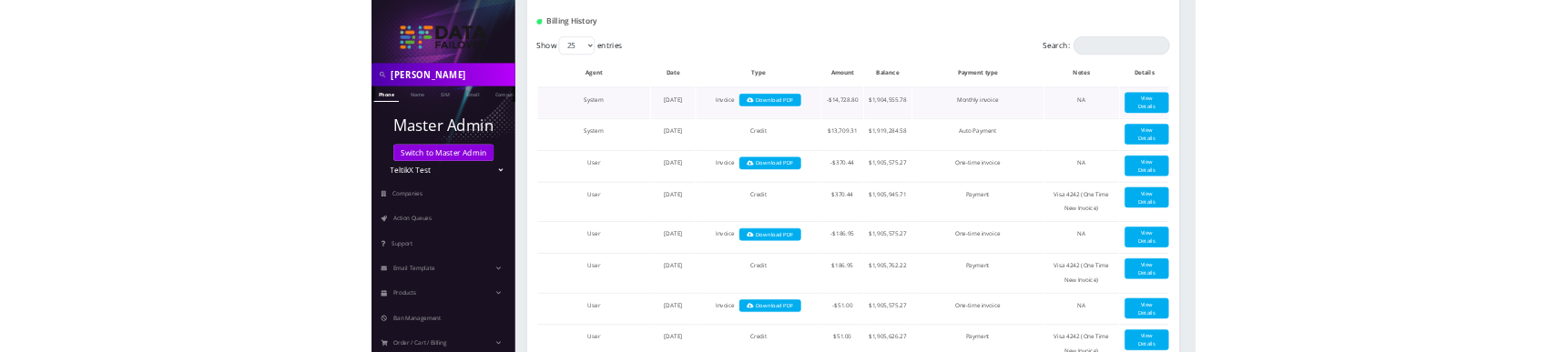
scroll to position [392, 0]
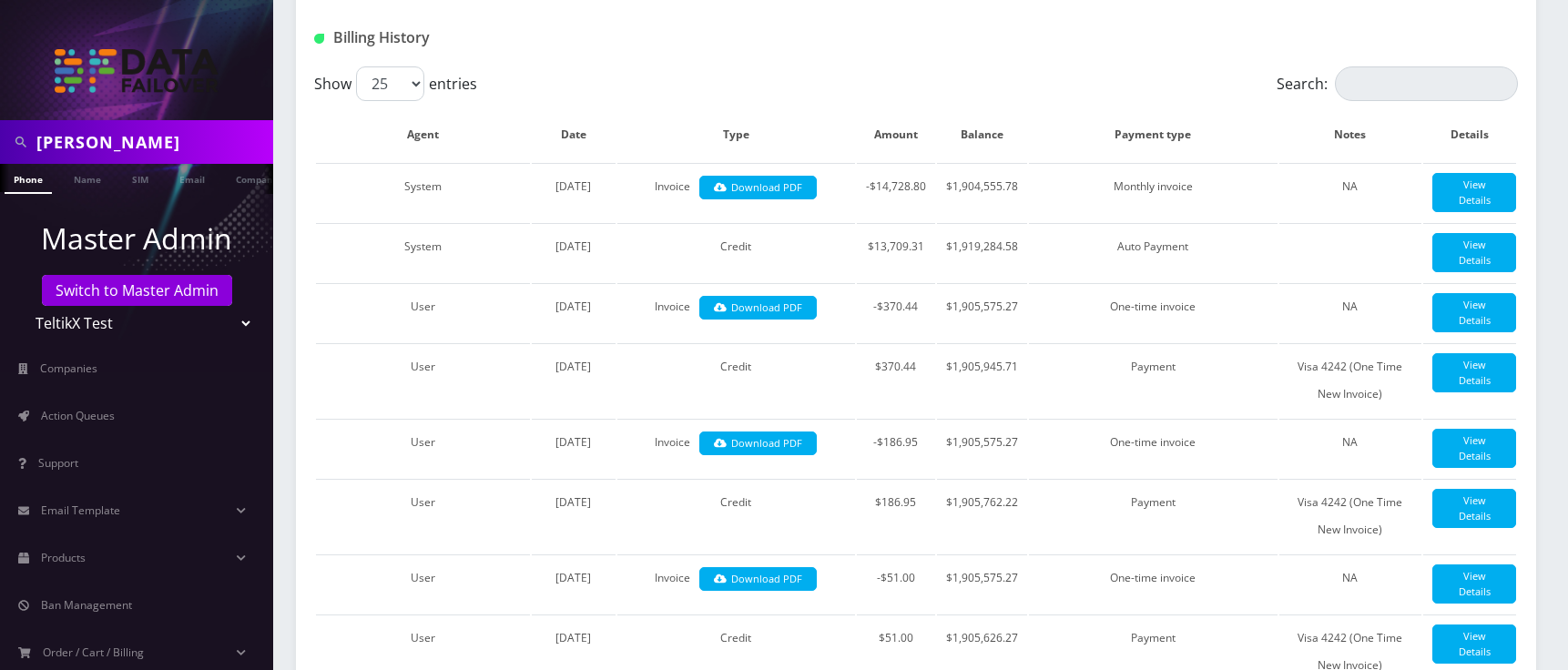
click at [1018, 29] on div at bounding box center [1121, 38] width 821 height 30
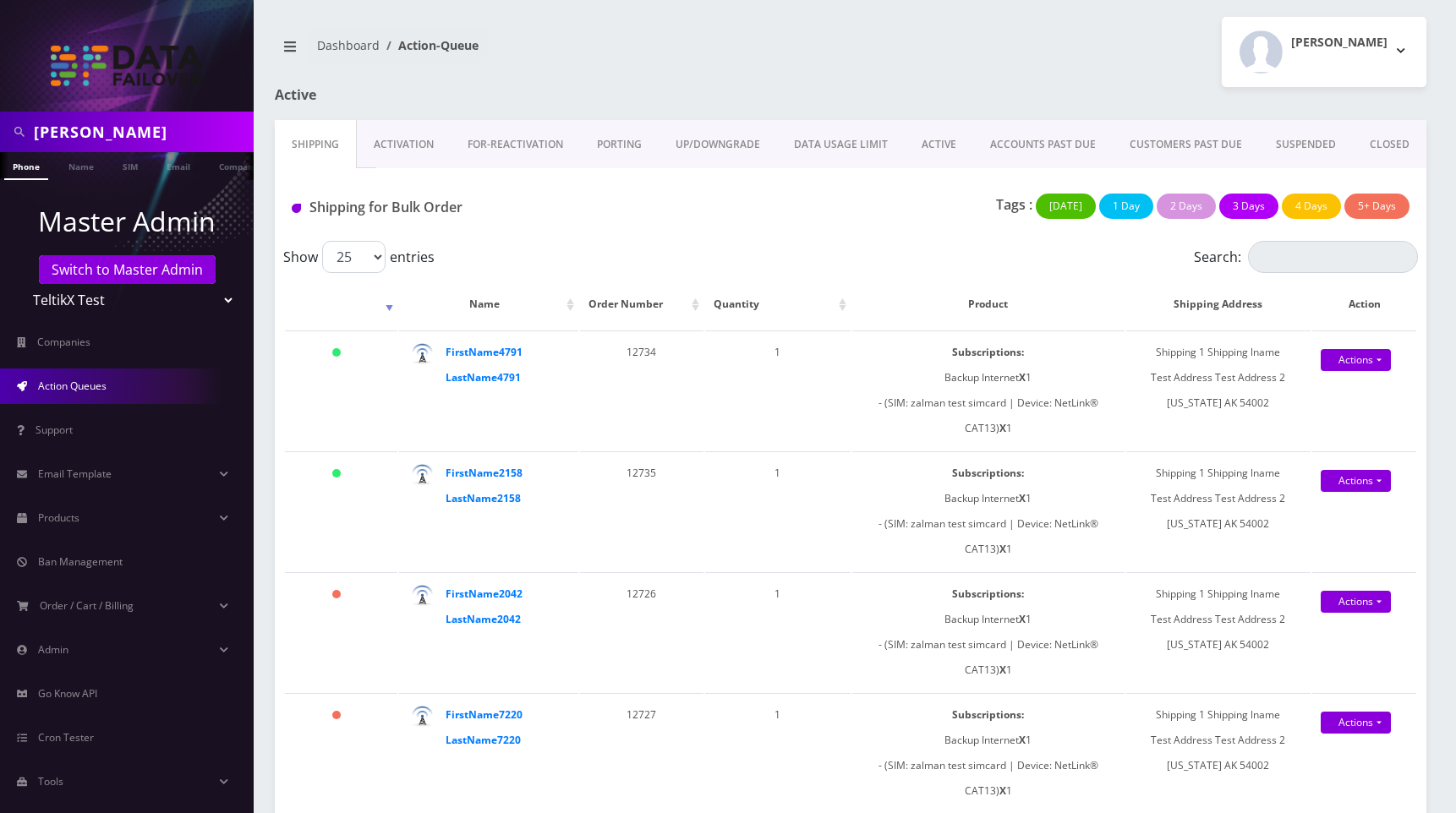
click at [818, 57] on nav "Dashboard Action-Queue" at bounding box center [556, 52] width 563 height 48
click at [937, 142] on link "ACTIVE" at bounding box center [939, 144] width 68 height 49
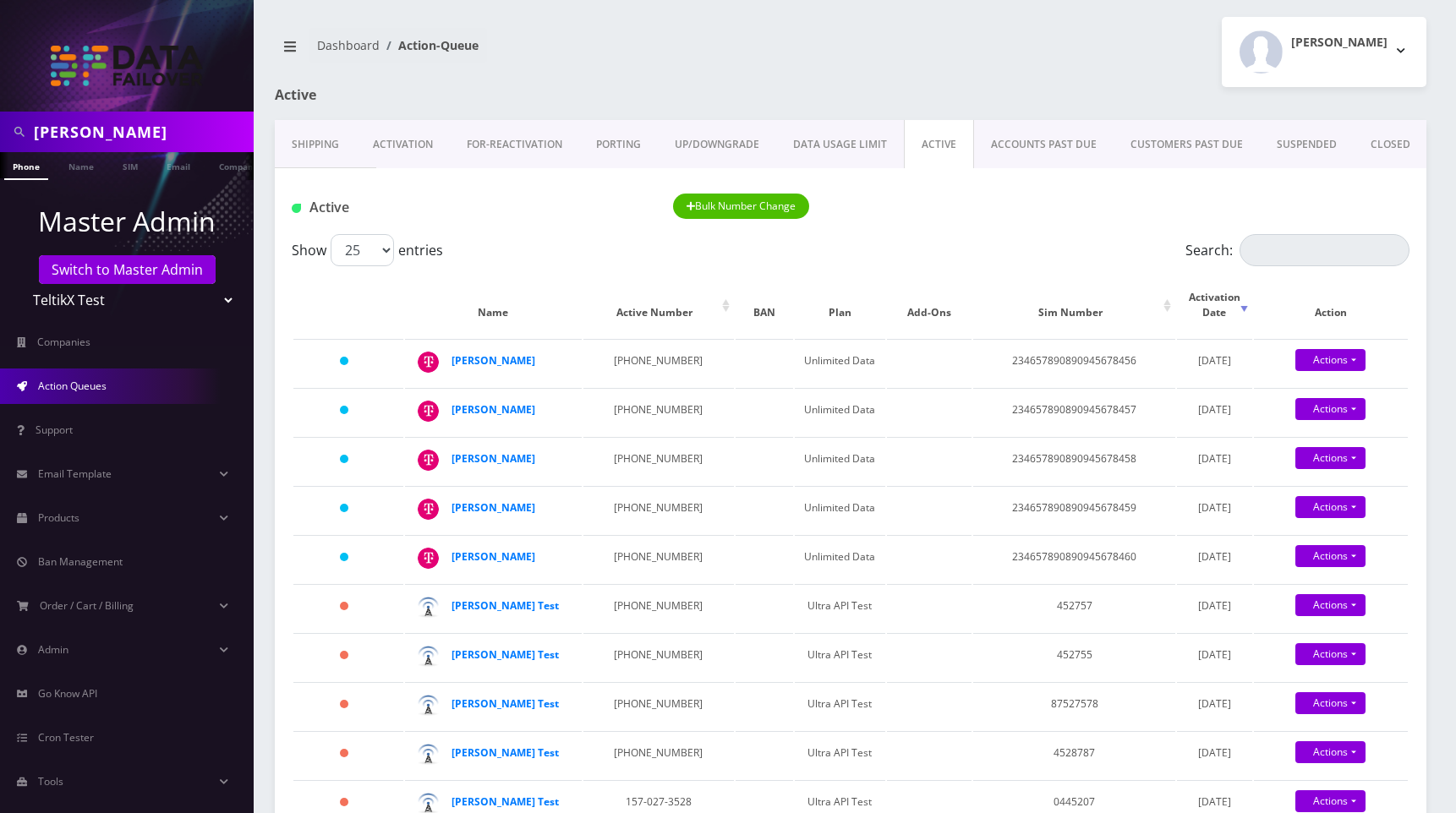
click at [425, 151] on link "Activation" at bounding box center [403, 144] width 94 height 49
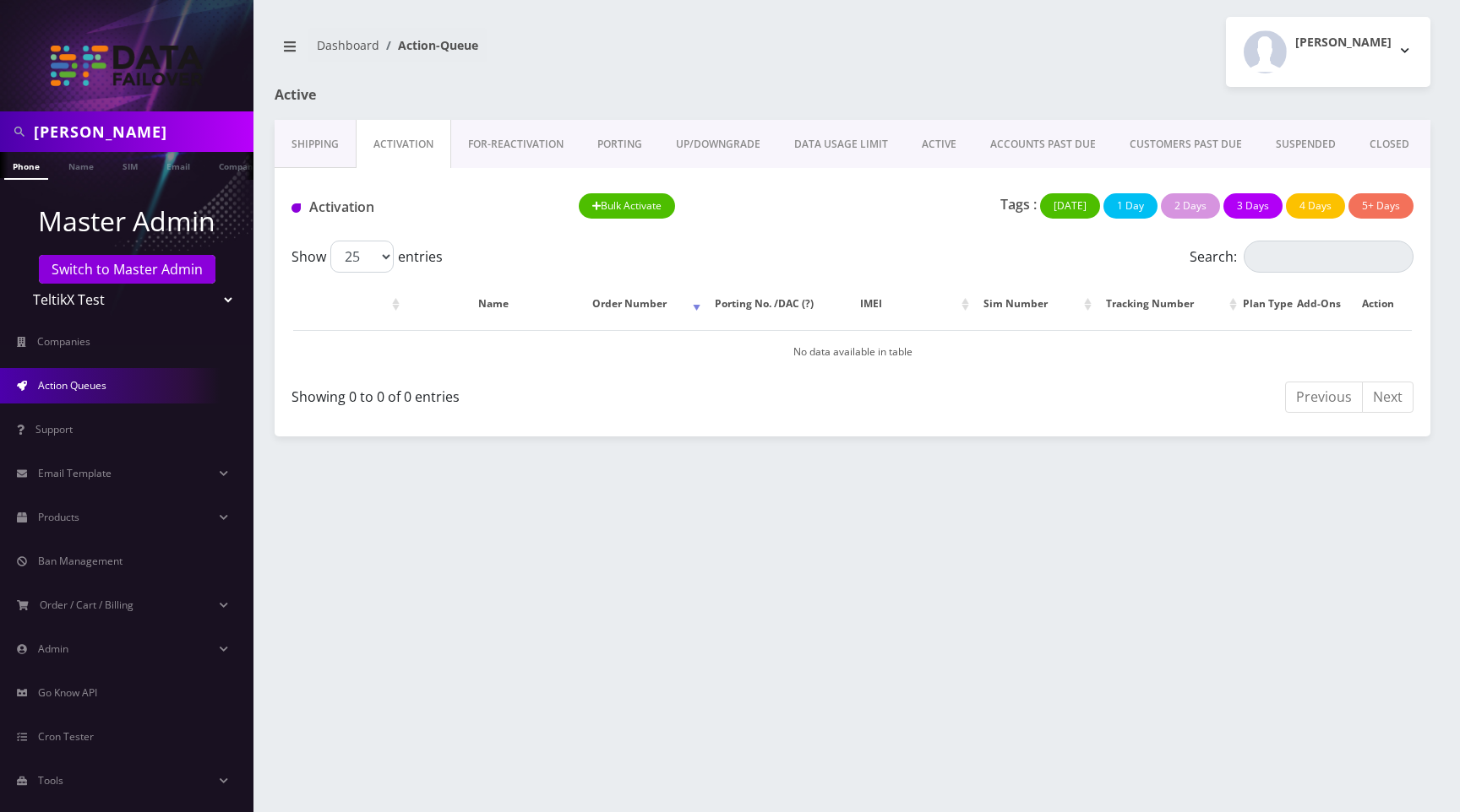
click at [324, 147] on link "Shipping" at bounding box center [314, 144] width 82 height 49
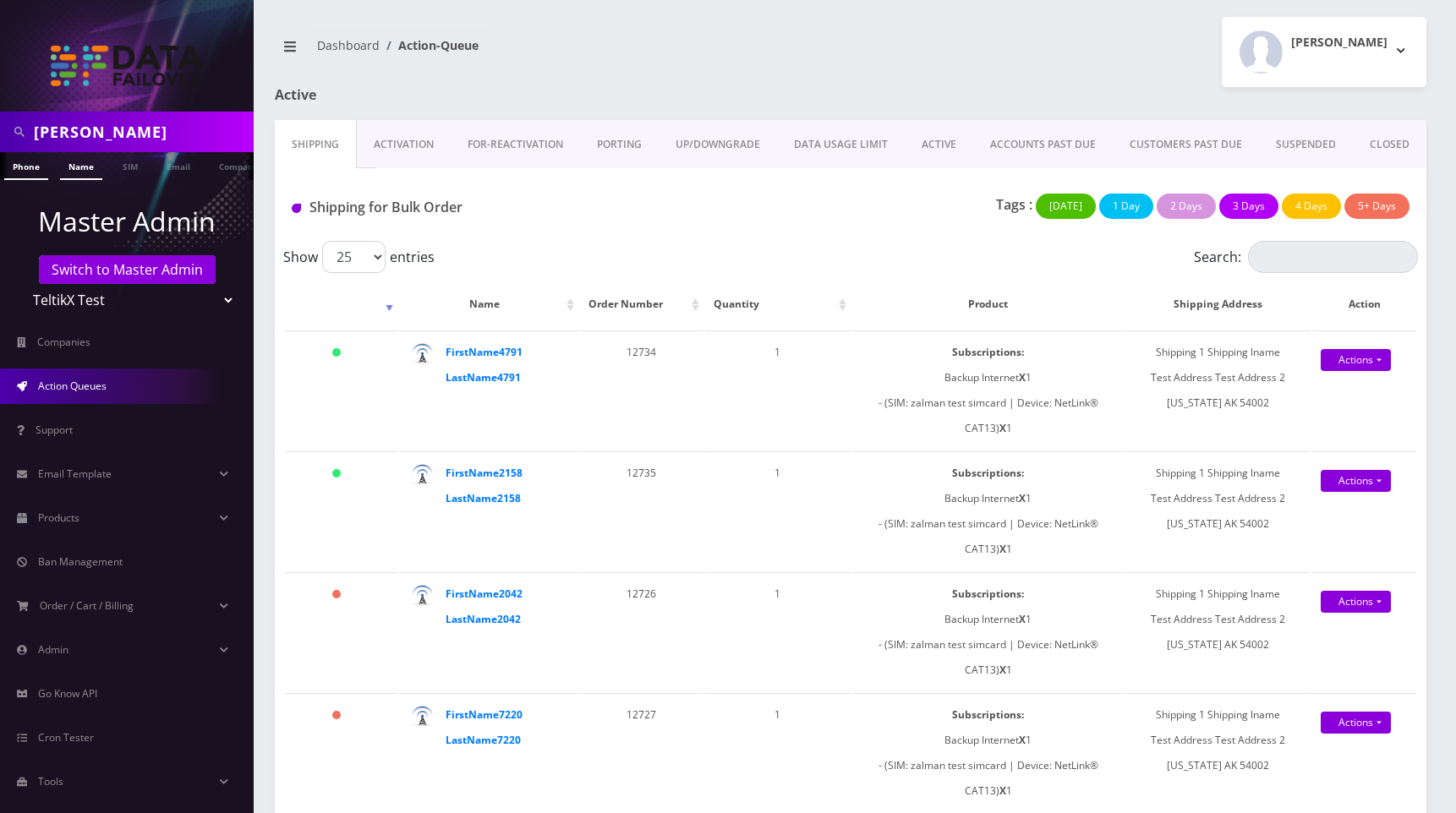
click at [90, 165] on link "Name" at bounding box center [81, 166] width 42 height 28
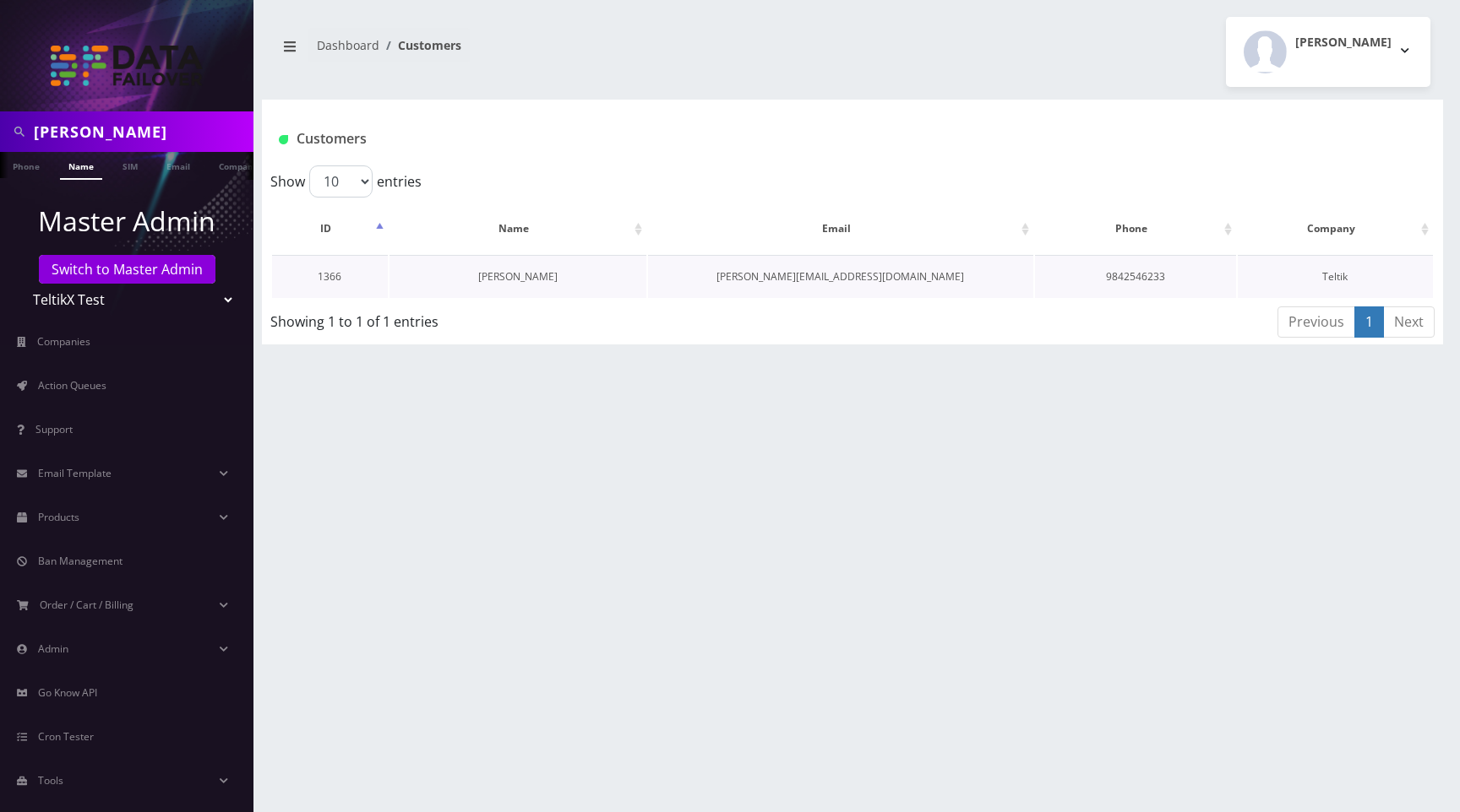
click at [502, 275] on link "[PERSON_NAME]" at bounding box center [518, 277] width 80 height 14
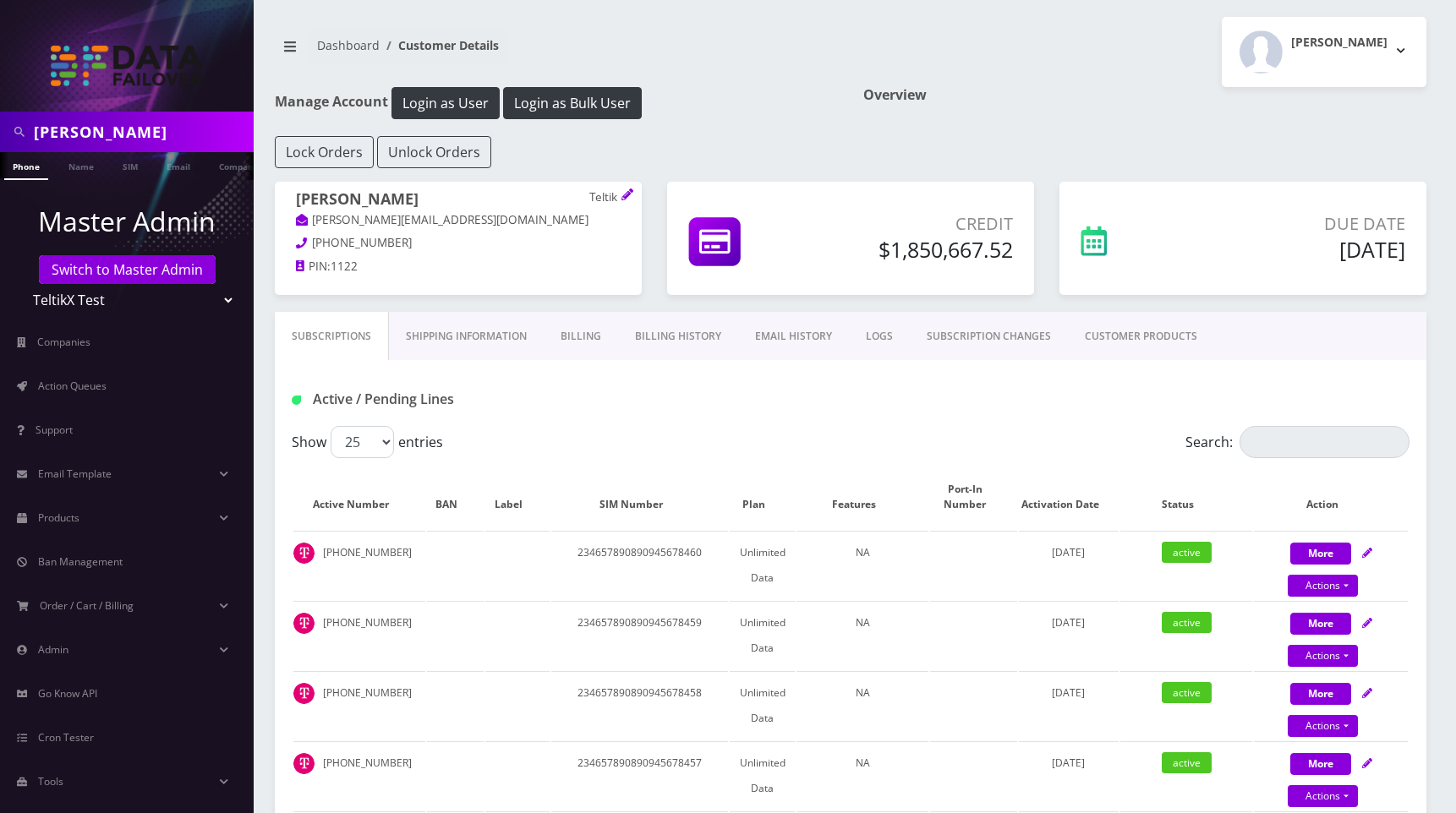
click at [798, 342] on link "EMAIL HISTORY" at bounding box center [793, 336] width 111 height 49
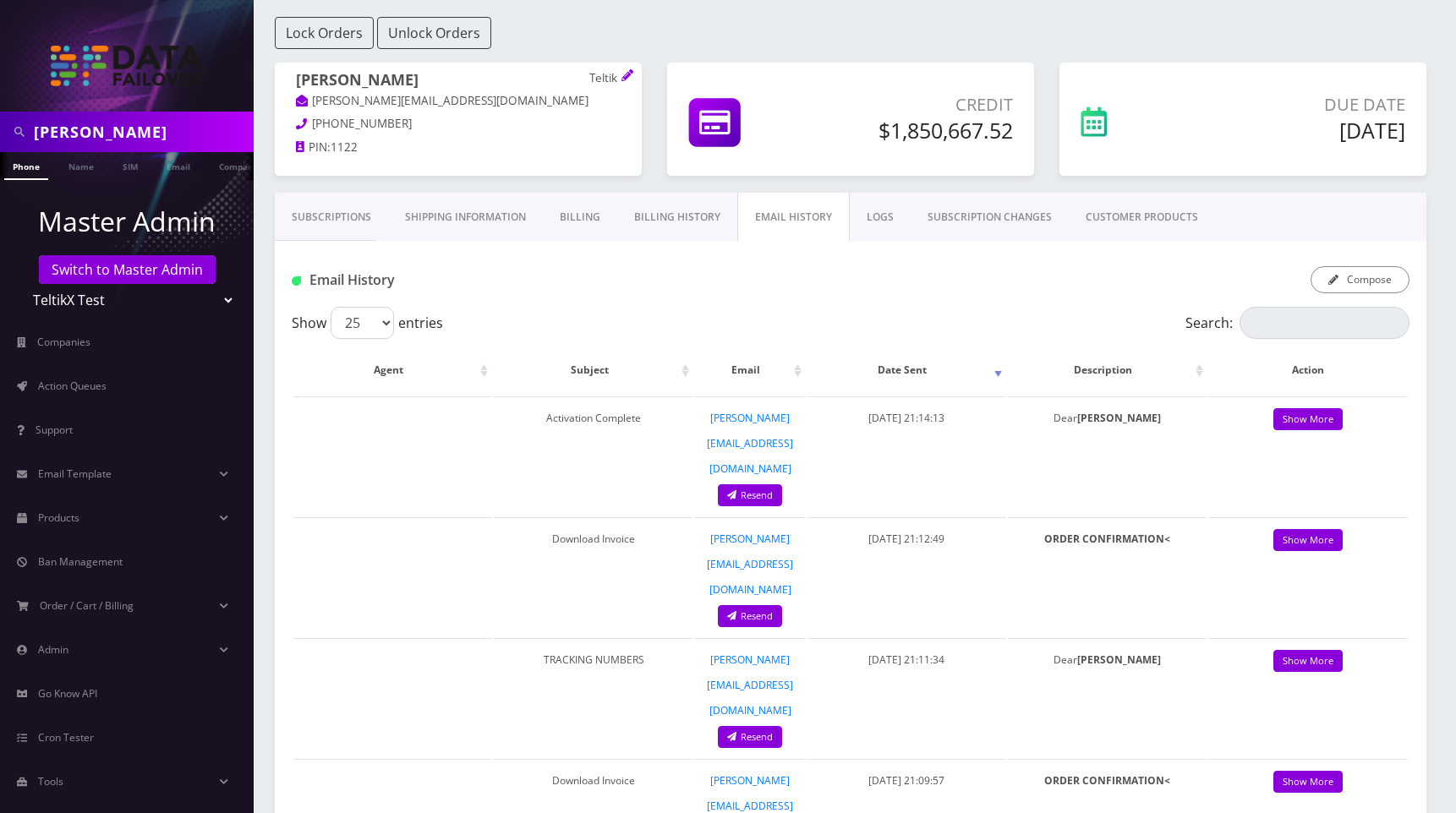
scroll to position [125, 0]
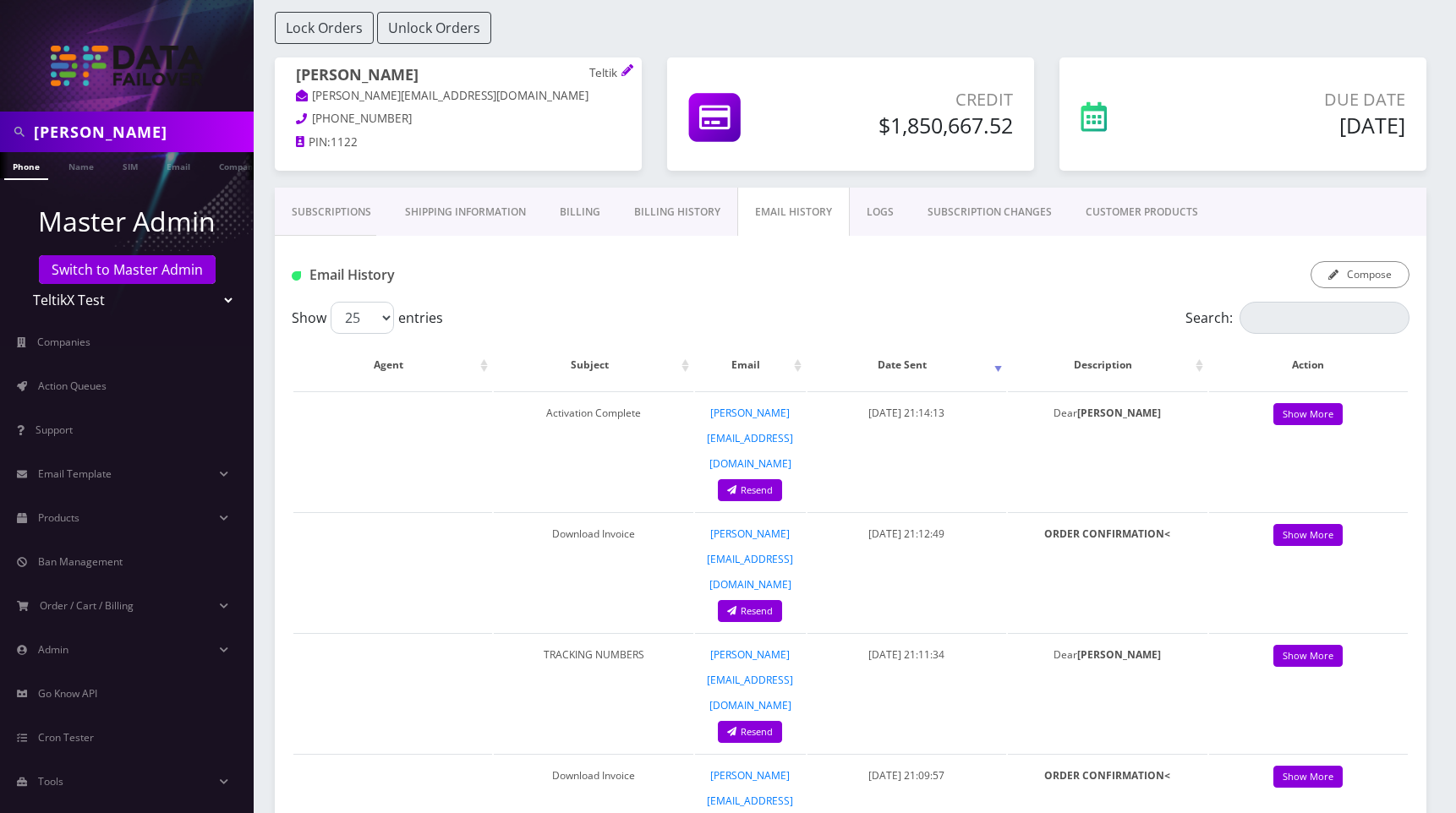
click at [579, 214] on link "Billing" at bounding box center [579, 212] width 74 height 49
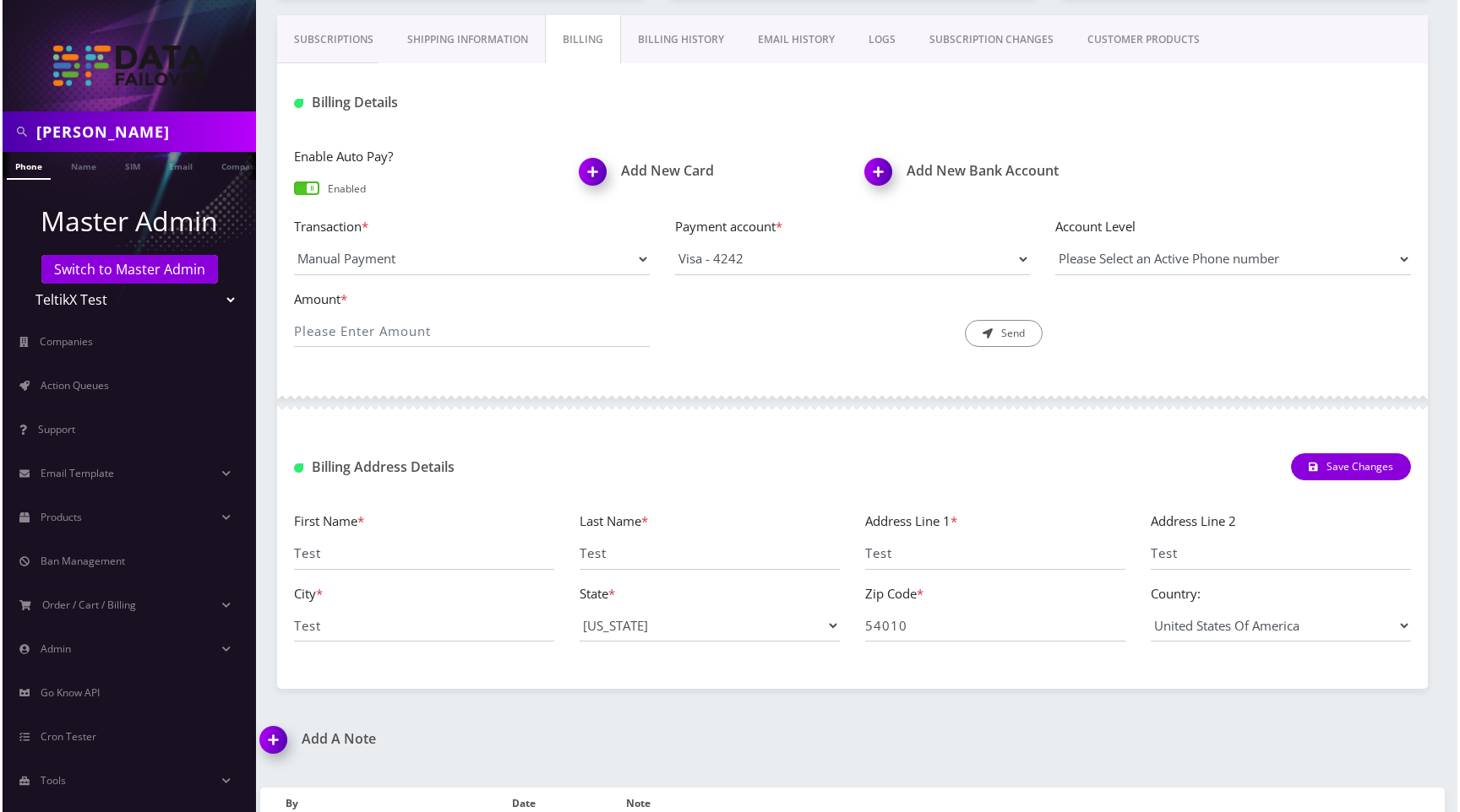
scroll to position [302, 0]
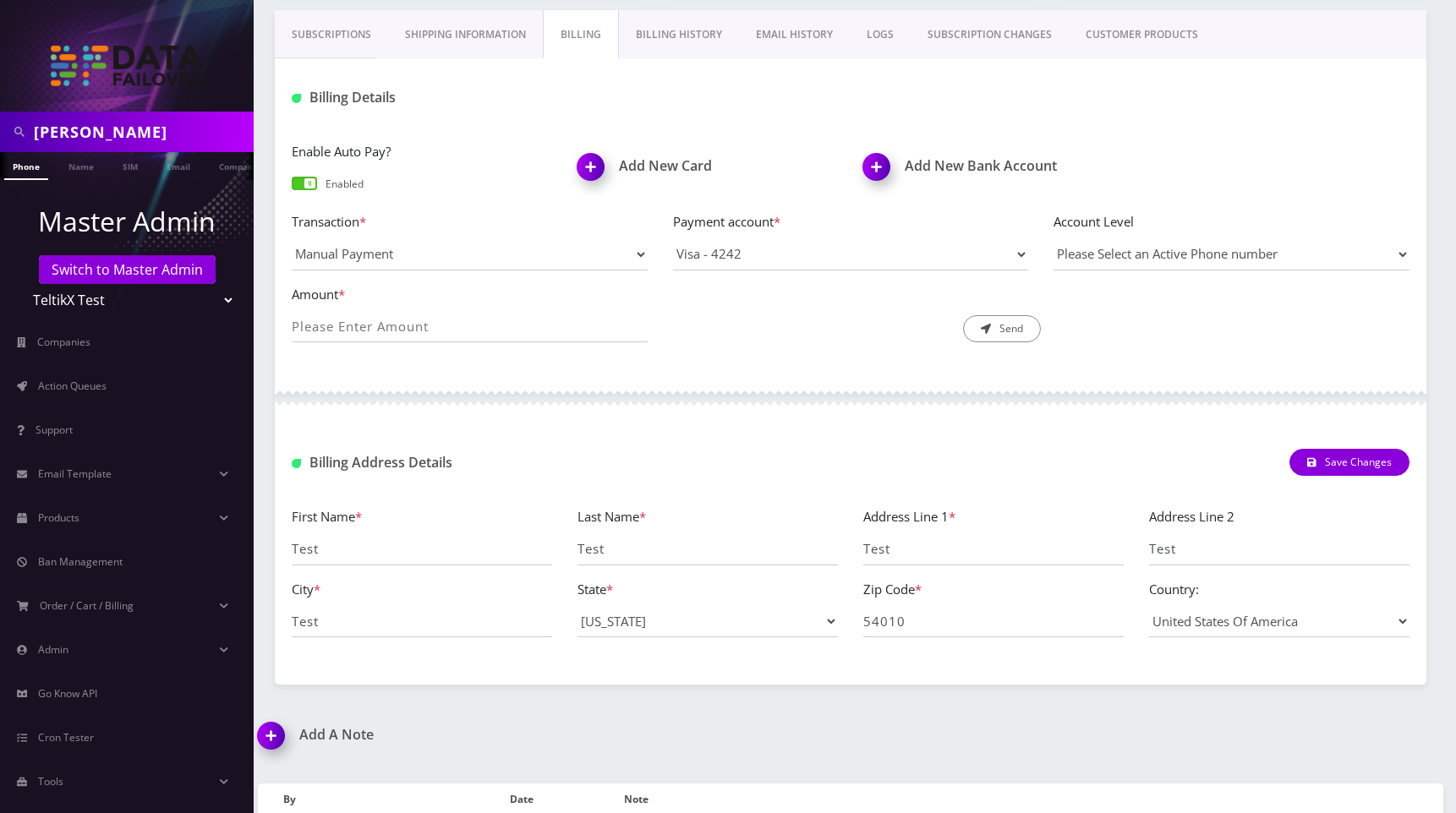
click at [593, 169] on img at bounding box center [594, 173] width 50 height 50
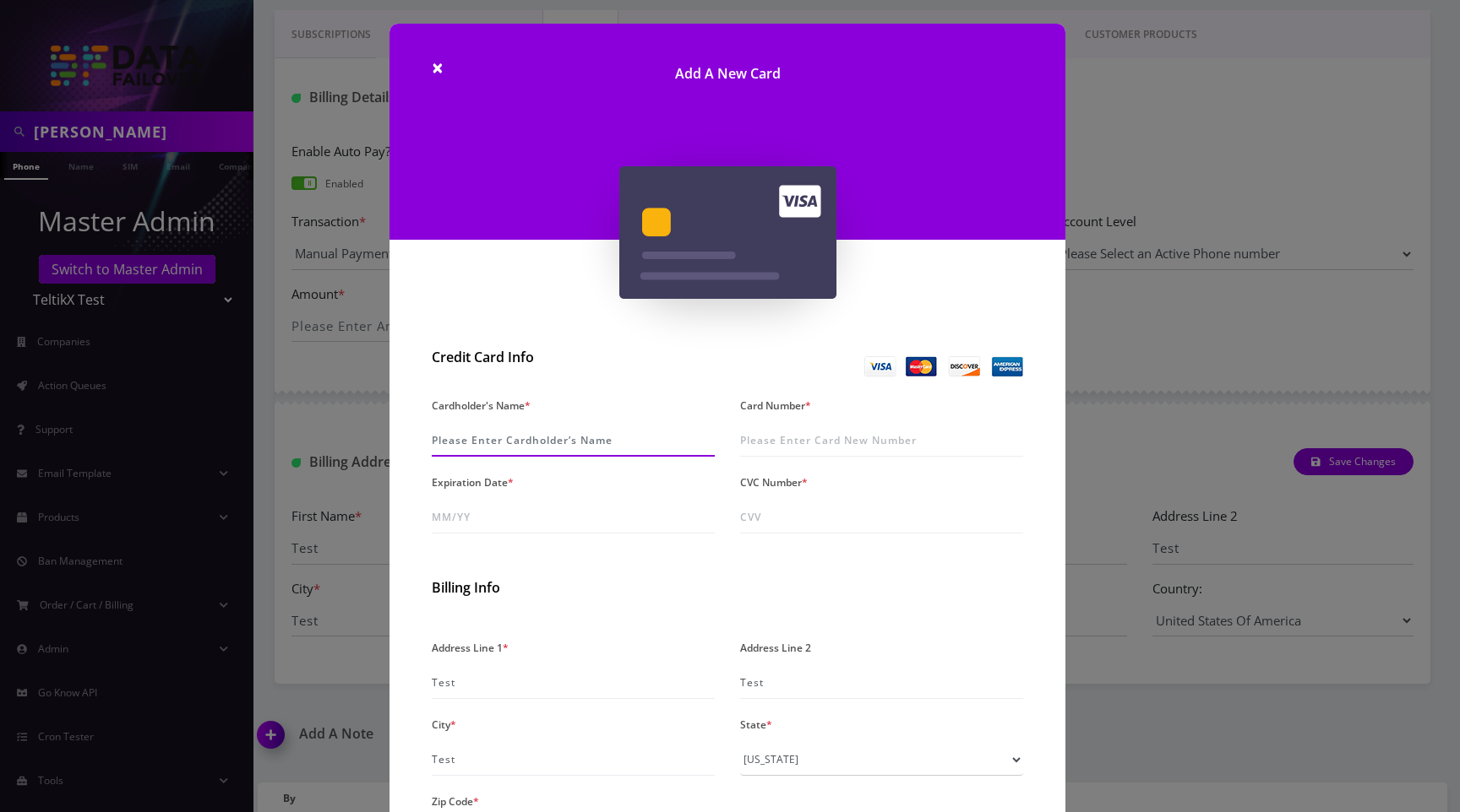
click at [503, 436] on input "Cardholder's Name *" at bounding box center [573, 440] width 283 height 32
type input "P [PERSON_NAME]"
click at [799, 432] on input "Card Number *" at bounding box center [881, 440] width 283 height 32
paste input "[CREDIT_CARD_NUMBER]"
type input "[CREDIT_CARD_NUMBER]"
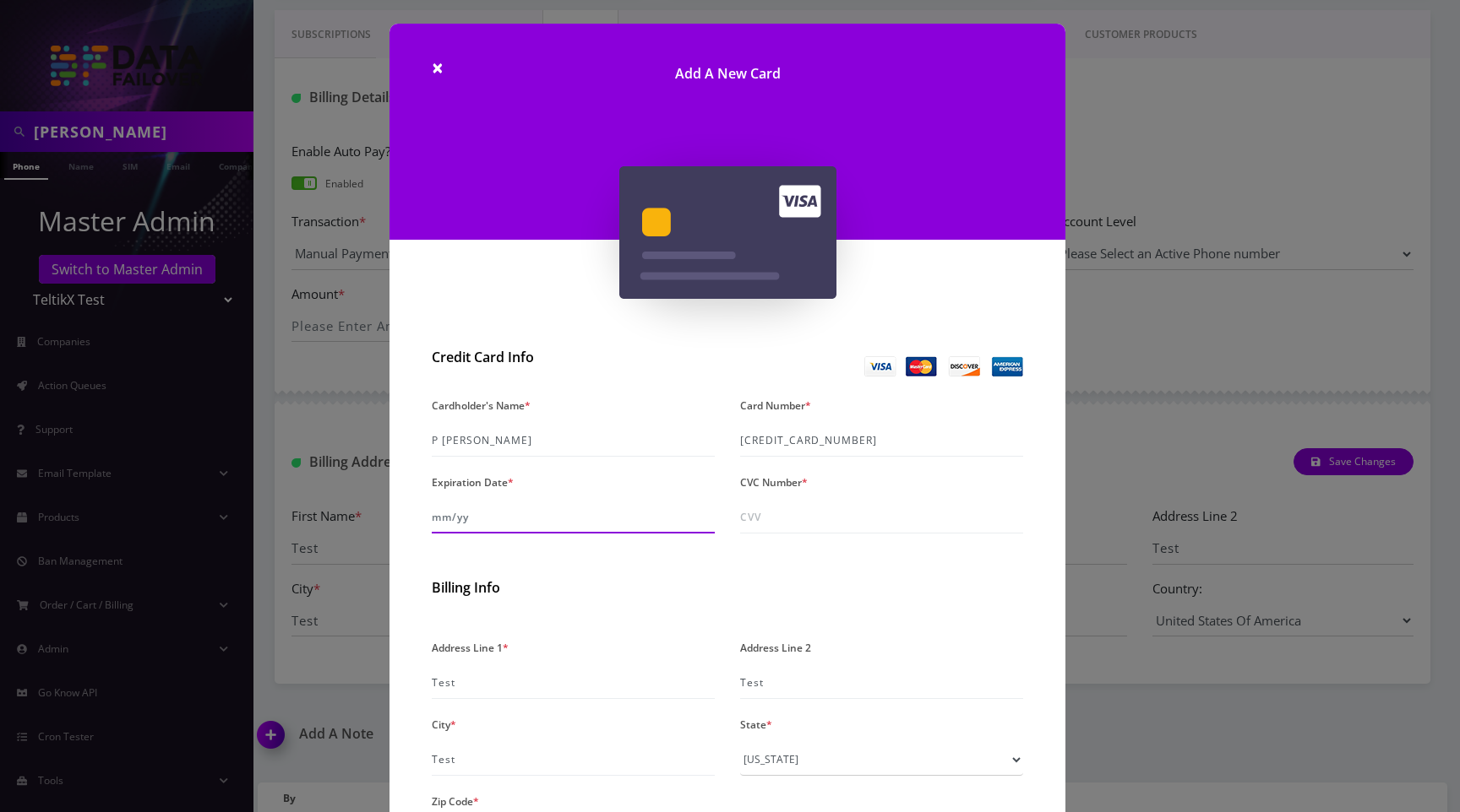
click at [491, 516] on input "Expiration Date *" at bounding box center [573, 517] width 283 height 32
type input "09/26"
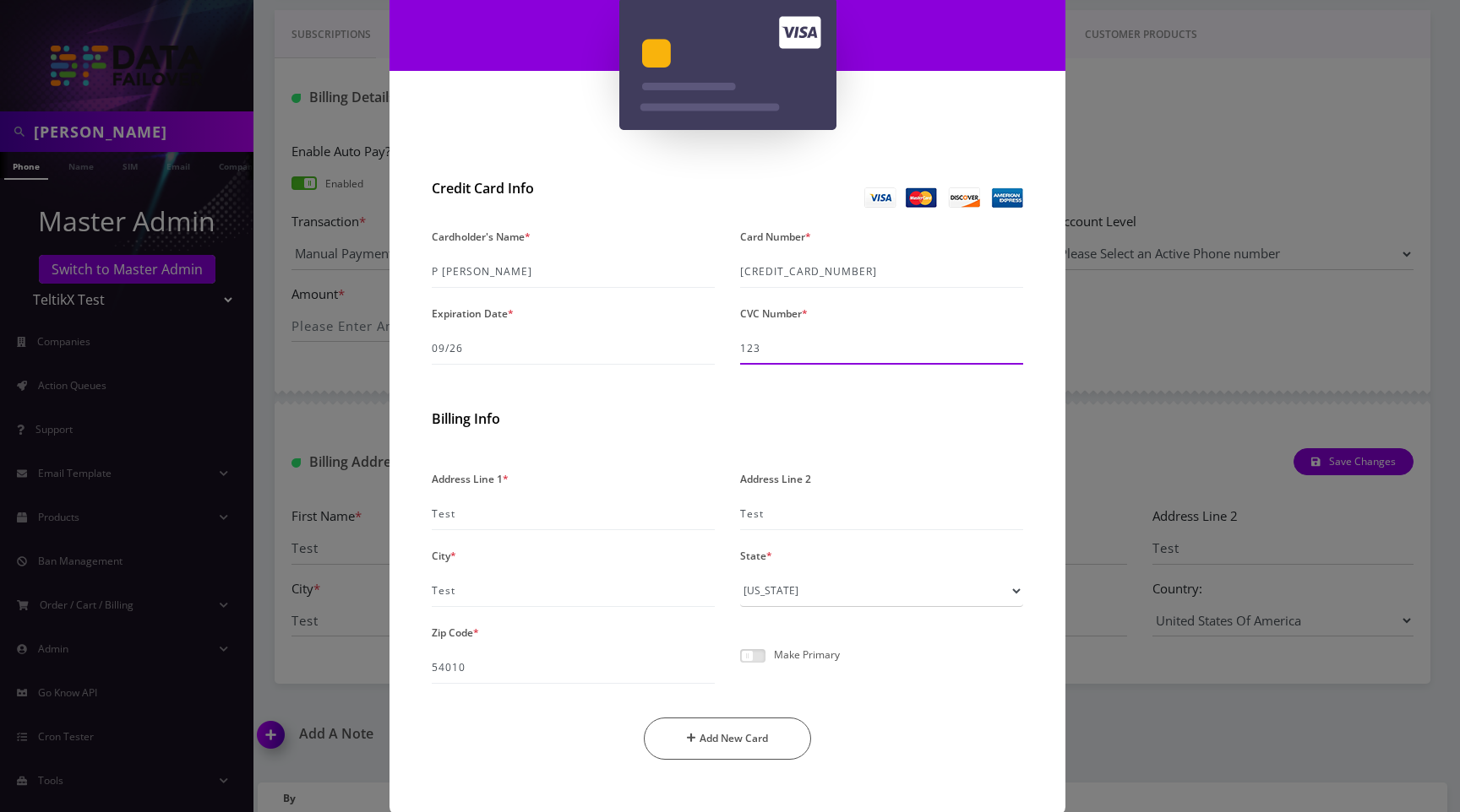
scroll to position [196, 0]
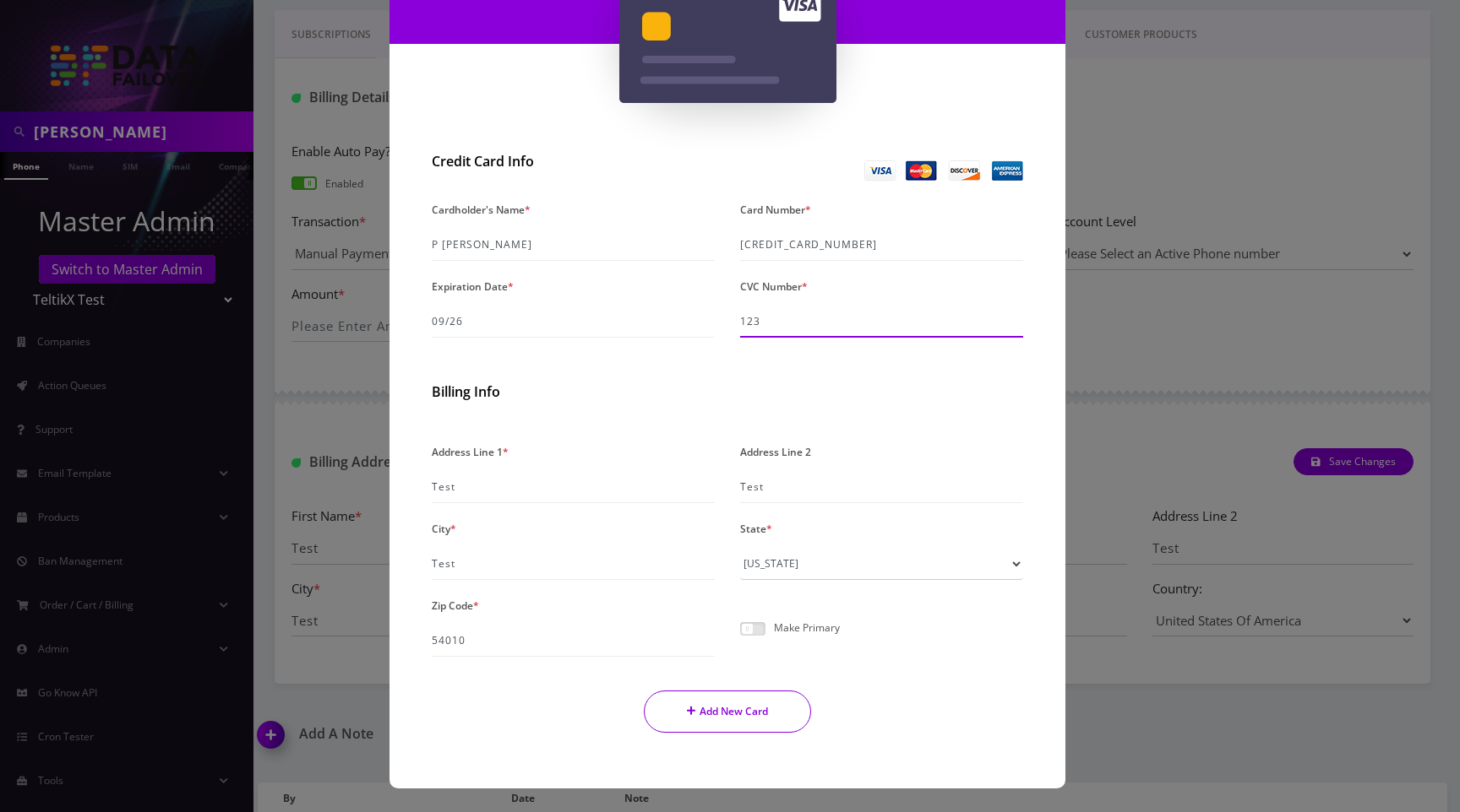
type input "123"
click at [729, 712] on button "Add New Card" at bounding box center [728, 711] width 168 height 42
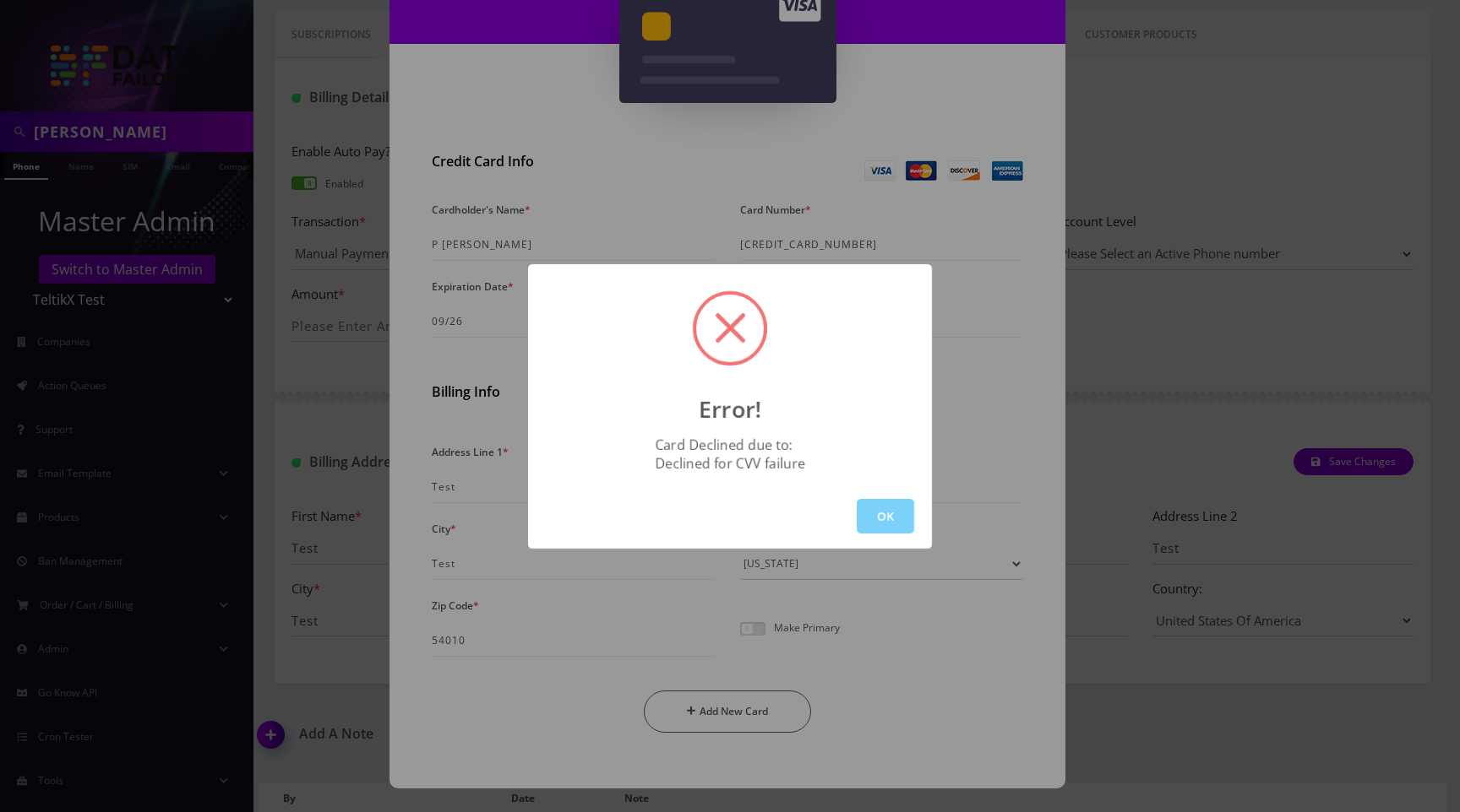
click at [878, 510] on button "OK" at bounding box center [885, 516] width 57 height 35
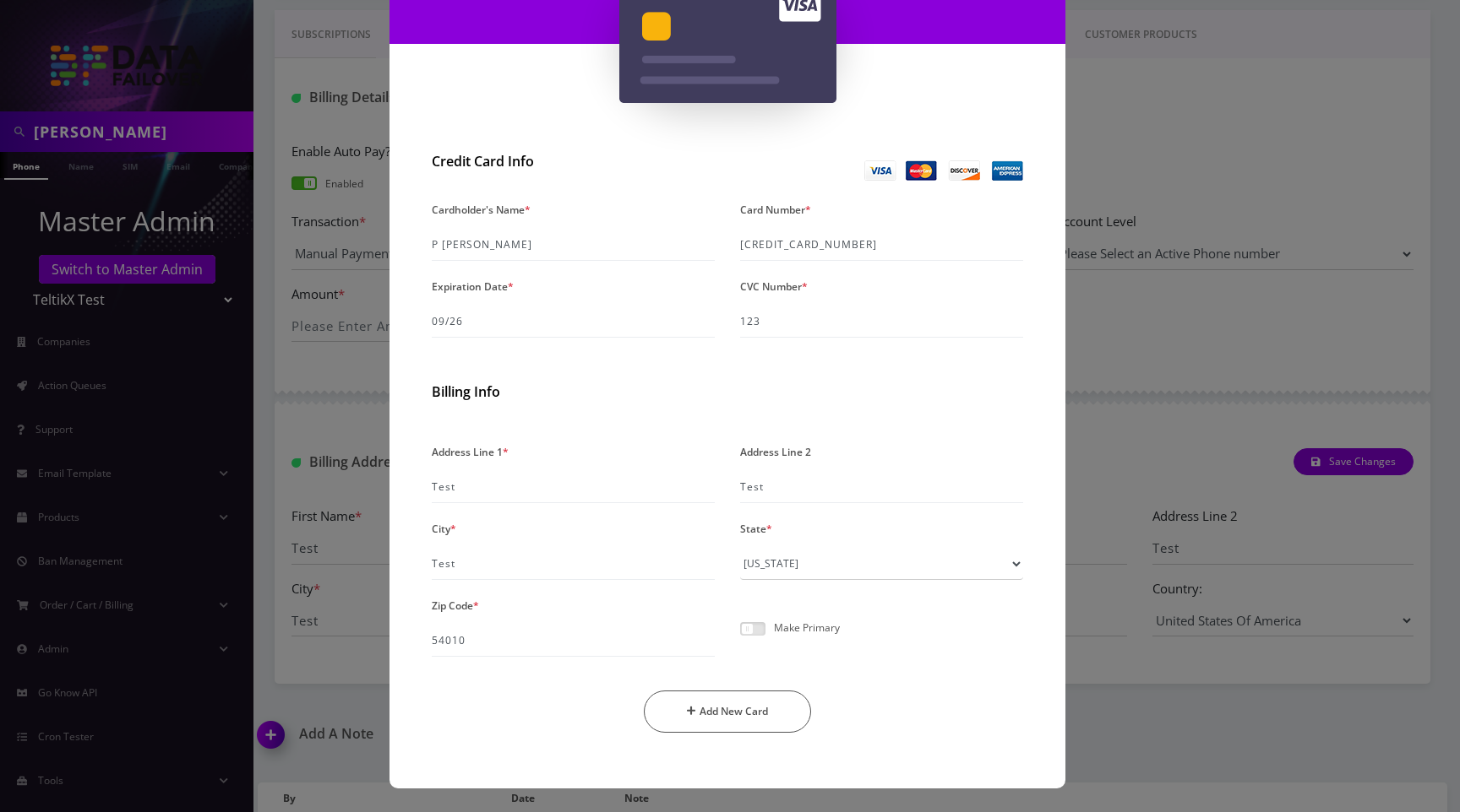
scroll to position [0, 0]
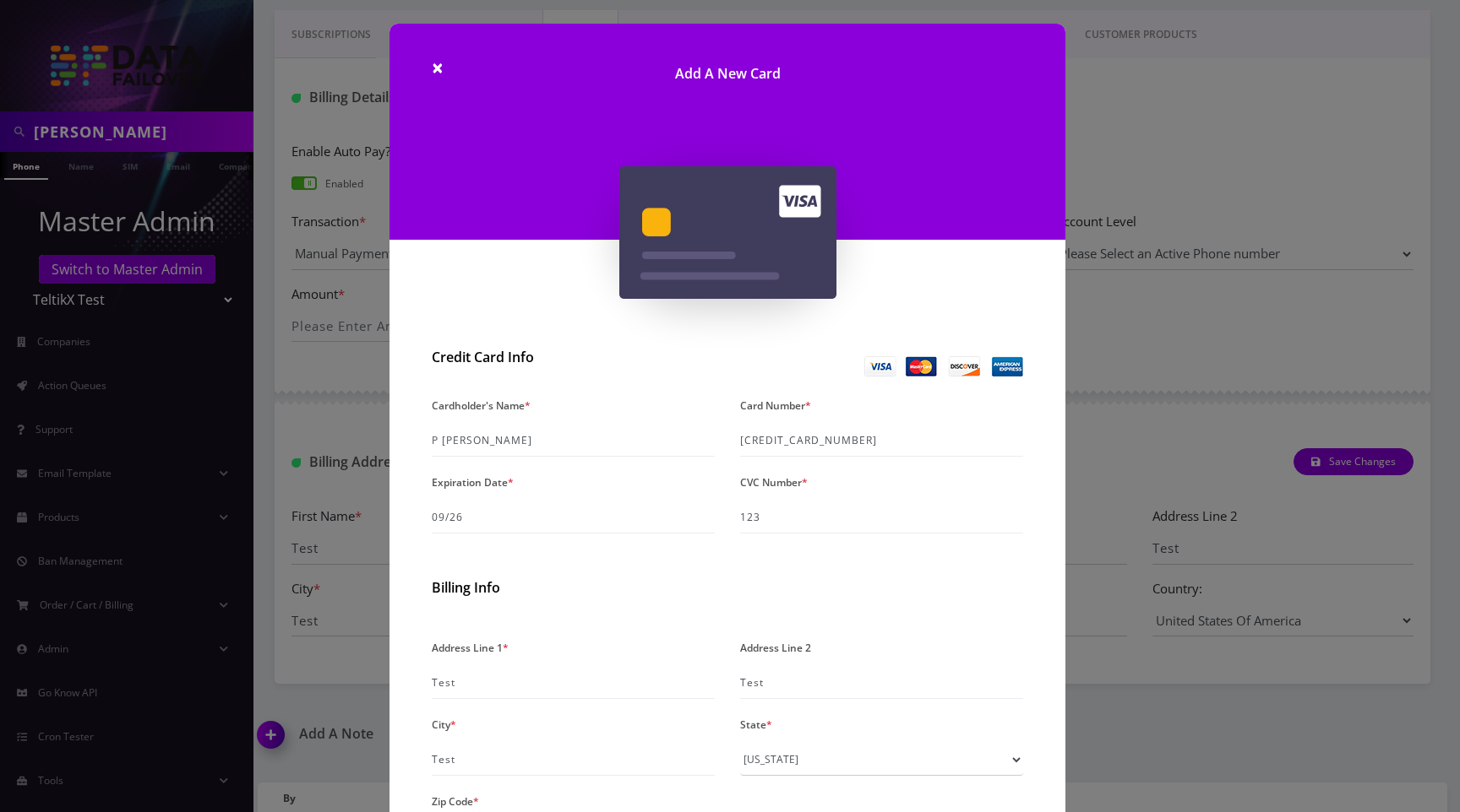
click at [440, 69] on h1 "Add A New Card" at bounding box center [727, 64] width 675 height 83
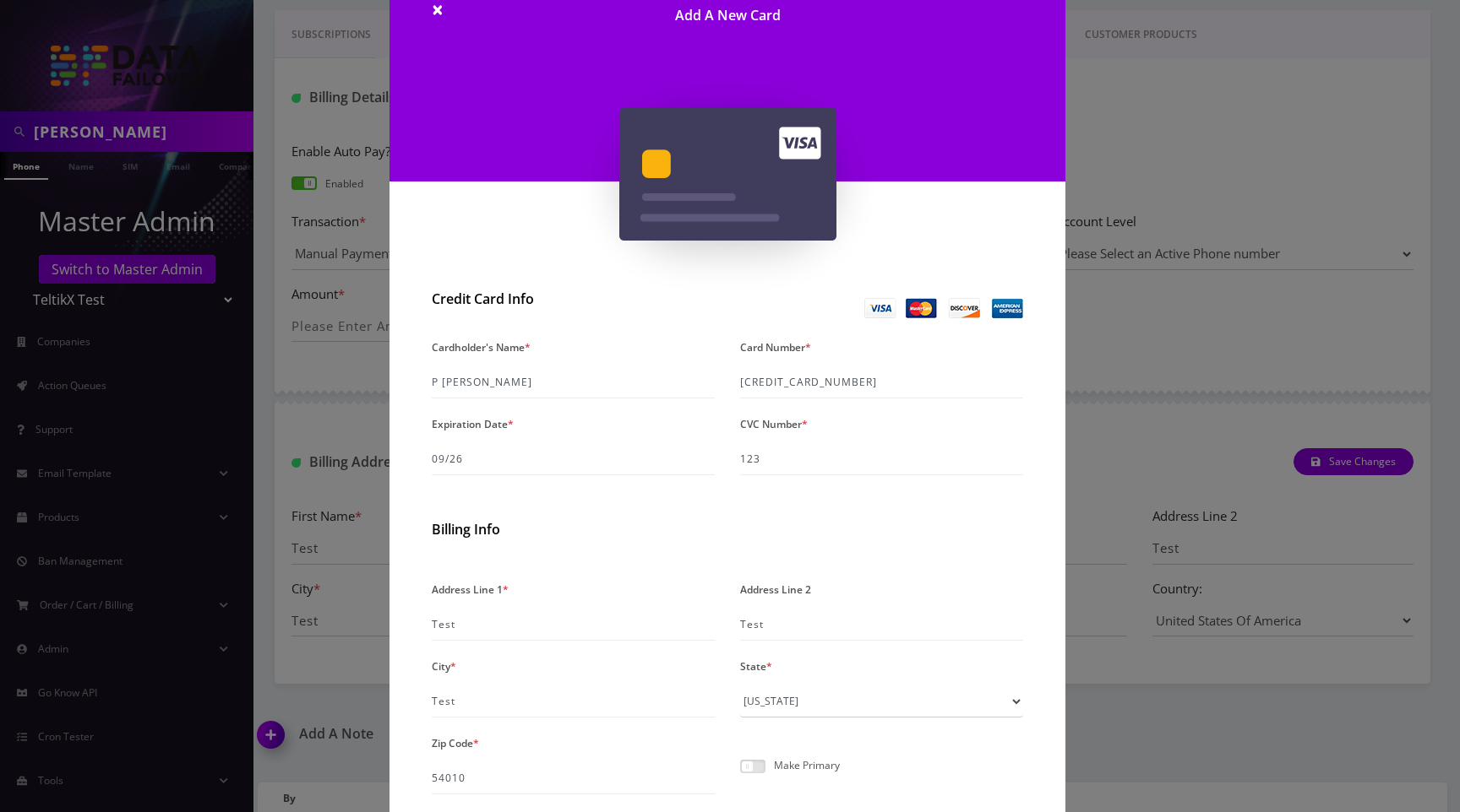
scroll to position [196, 0]
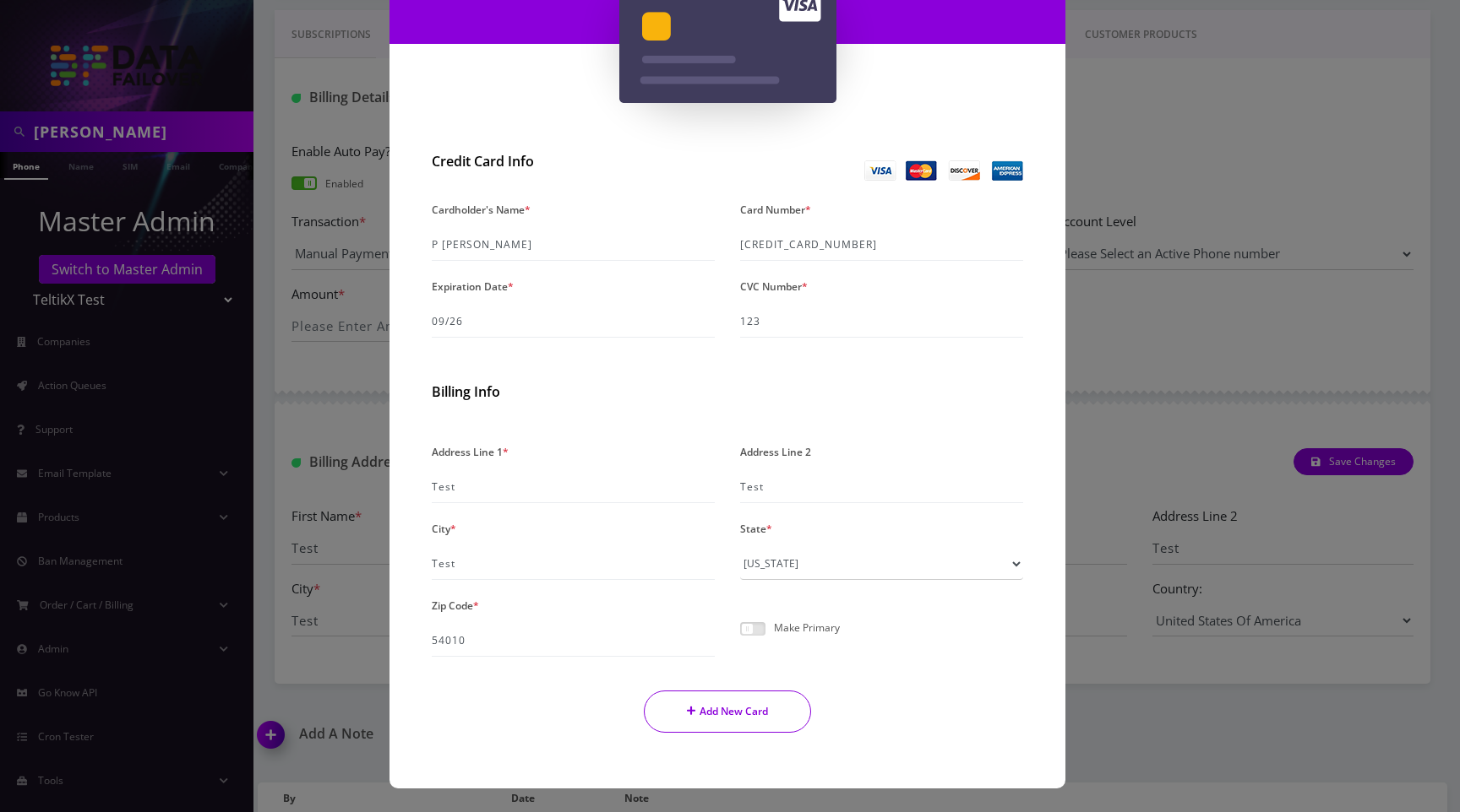
click at [727, 701] on button "Add New Card" at bounding box center [728, 711] width 168 height 42
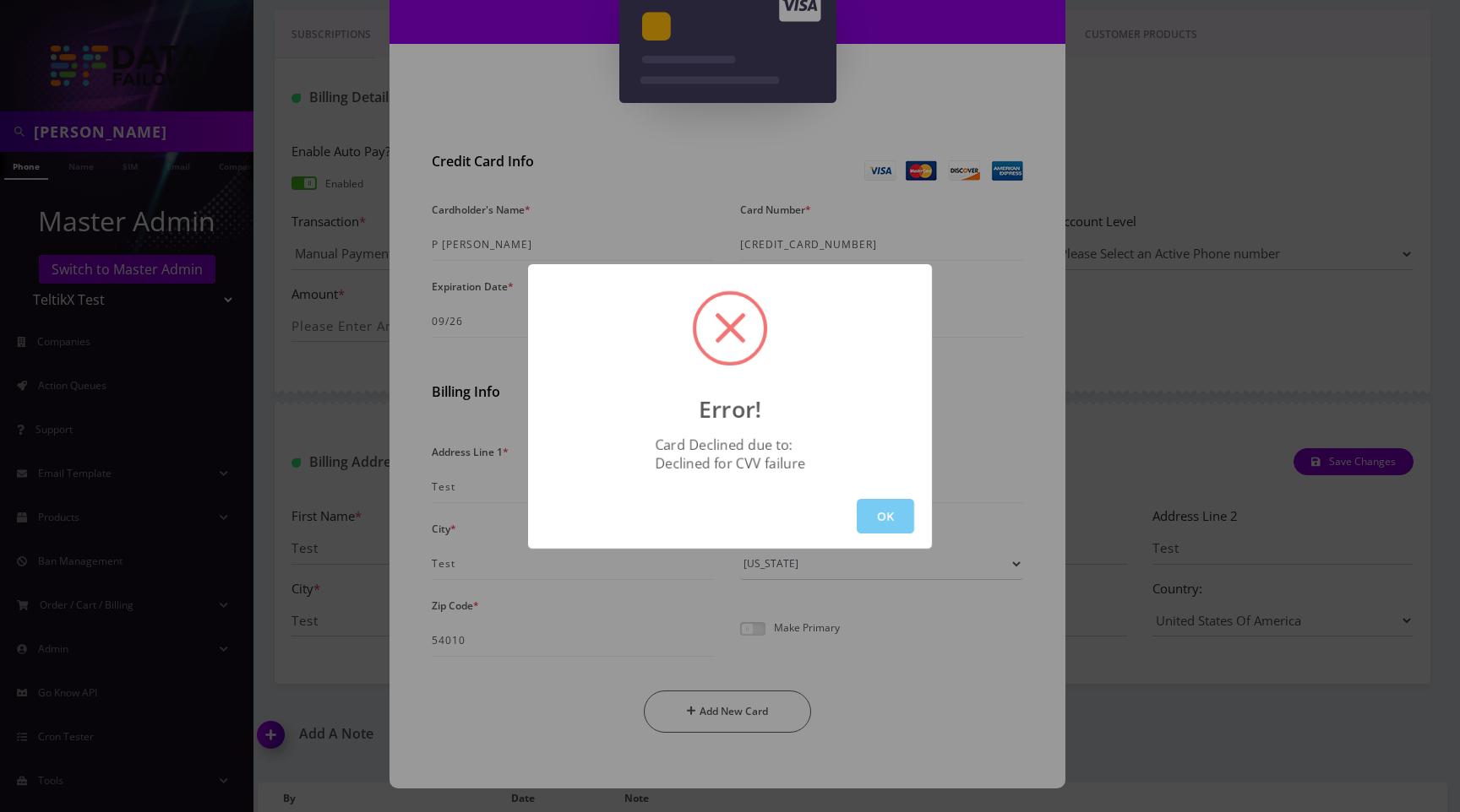
click at [897, 509] on button "OK" at bounding box center [885, 516] width 57 height 35
